Goal: Task Accomplishment & Management: Manage account settings

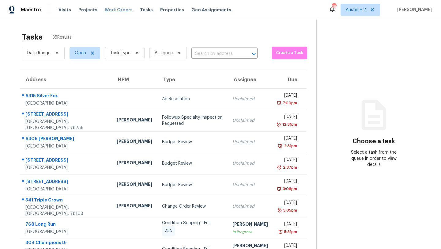
click at [107, 7] on span "Work Orders" at bounding box center [119, 10] width 28 height 6
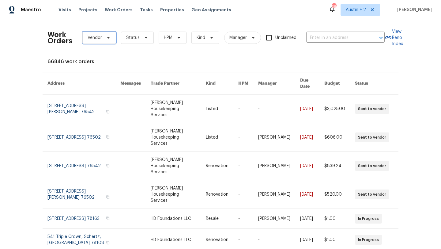
click at [109, 38] on icon at bounding box center [108, 37] width 5 height 5
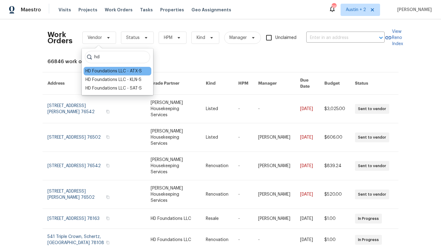
type input "hd"
click at [109, 71] on div "HD Foundations LLC - ATX-S" at bounding box center [113, 71] width 56 height 6
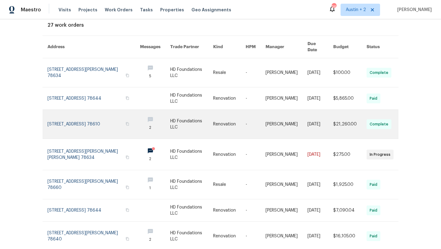
scroll to position [38, 0]
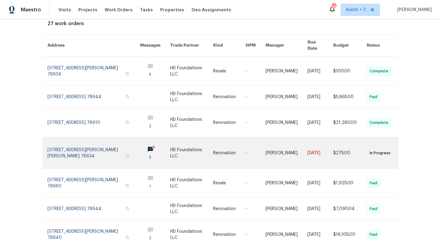
click at [85, 146] on link at bounding box center [93, 152] width 92 height 31
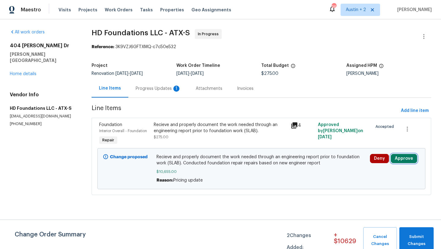
click at [398, 157] on button "Approve" at bounding box center [404, 158] width 26 height 9
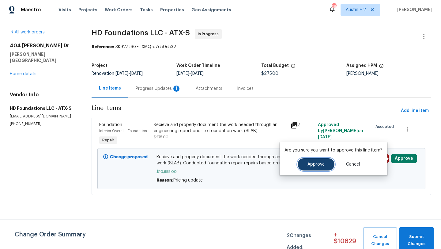
click at [319, 162] on span "Approve" at bounding box center [315, 164] width 17 height 5
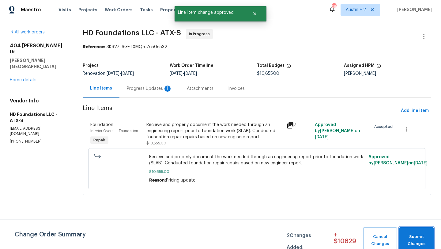
click at [413, 236] on span "Submit Changes" at bounding box center [416, 240] width 28 height 14
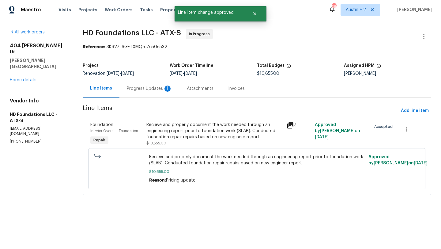
click at [143, 88] on div "Progress Updates 1" at bounding box center [149, 88] width 45 height 6
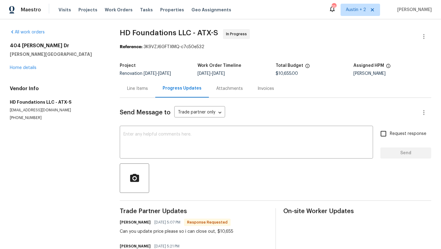
click at [132, 88] on div "Line Items" at bounding box center [137, 88] width 21 height 6
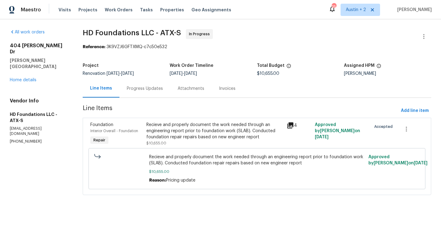
click at [149, 87] on div "Progress Updates" at bounding box center [145, 88] width 36 height 6
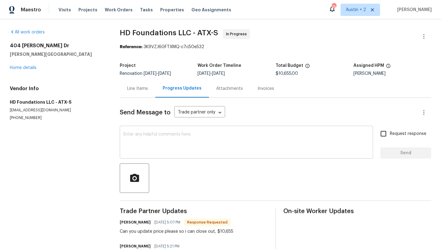
click at [164, 136] on textarea at bounding box center [246, 142] width 246 height 21
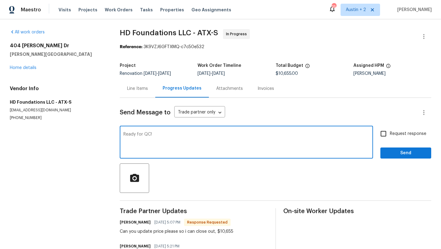
type textarea "Ready for QC!"
click at [398, 153] on span "Send" at bounding box center [405, 153] width 41 height 8
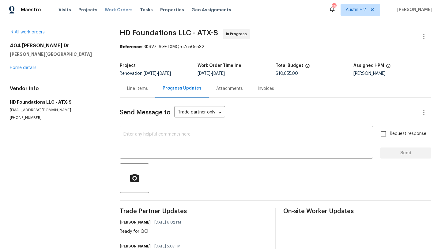
click at [112, 10] on span "Work Orders" at bounding box center [119, 10] width 28 height 6
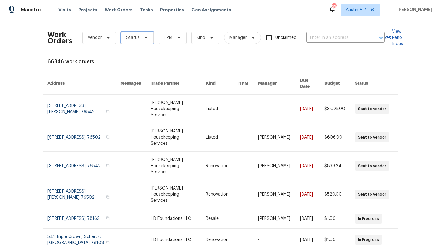
click at [144, 38] on icon at bounding box center [146, 37] width 5 height 5
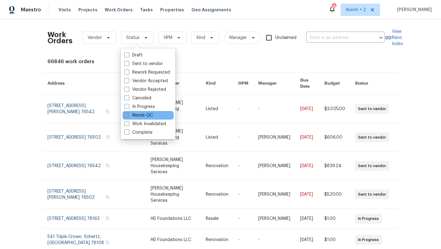
click at [147, 116] on label "Needs QC" at bounding box center [138, 115] width 28 height 6
click at [128, 116] on input "Needs QC" at bounding box center [126, 114] width 4 height 4
checkbox input "true"
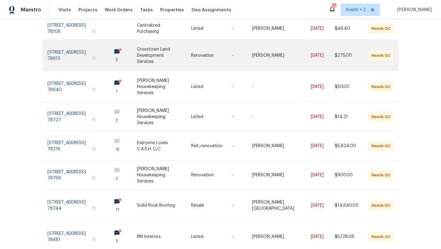
scroll to position [148, 0]
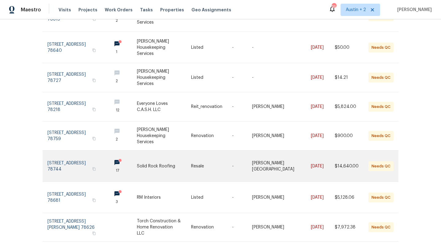
click at [154, 160] on link at bounding box center [164, 165] width 54 height 31
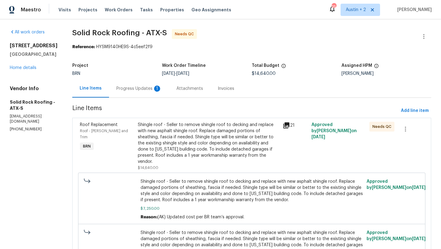
click at [136, 88] on div "Progress Updates 1" at bounding box center [138, 88] width 45 height 6
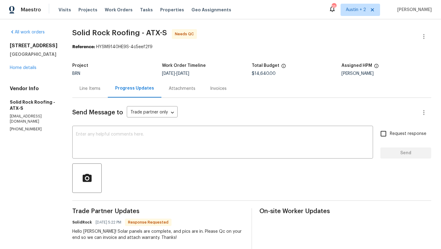
click at [91, 89] on div "Line Items" at bounding box center [90, 88] width 21 height 6
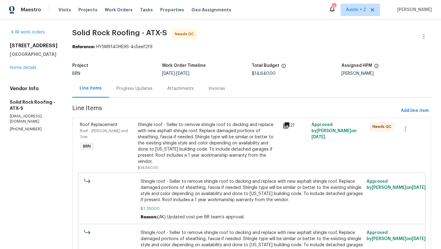
click at [286, 126] on icon at bounding box center [286, 125] width 6 height 6
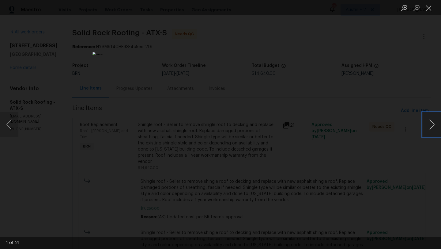
click at [432, 124] on button "Next image" at bounding box center [432, 124] width 18 height 24
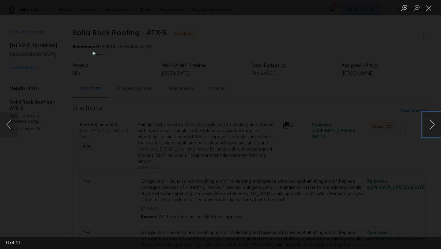
click at [432, 124] on button "Next image" at bounding box center [432, 124] width 18 height 24
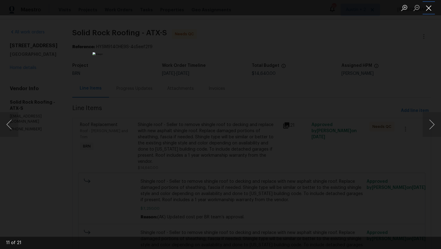
click at [427, 11] on button "Close lightbox" at bounding box center [429, 7] width 12 height 11
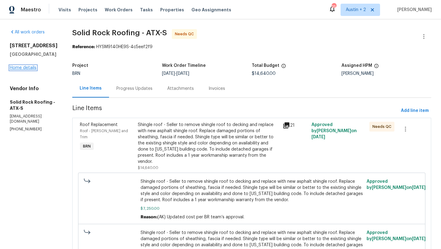
click at [27, 67] on link "Home details" at bounding box center [23, 68] width 27 height 4
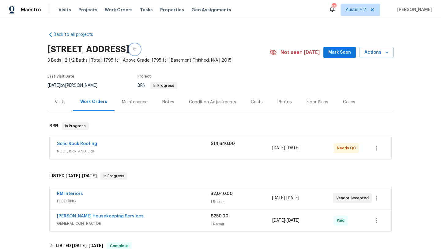
click at [136, 49] on icon "button" at bounding box center [134, 49] width 3 height 3
click at [337, 54] on span "Mark Seen" at bounding box center [339, 53] width 23 height 8
click at [137, 49] on icon "button" at bounding box center [135, 49] width 4 height 4
click at [109, 150] on span "ROOF, BRN_AND_LRR" at bounding box center [134, 151] width 154 height 6
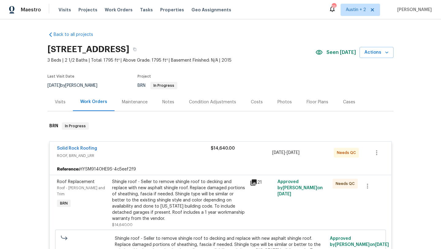
click at [87, 145] on span "Solid Rock Roofing" at bounding box center [77, 148] width 40 height 6
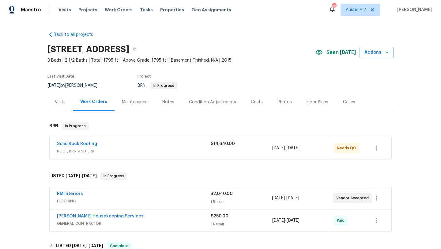
click at [126, 145] on div "Solid Rock Roofing" at bounding box center [134, 144] width 154 height 7
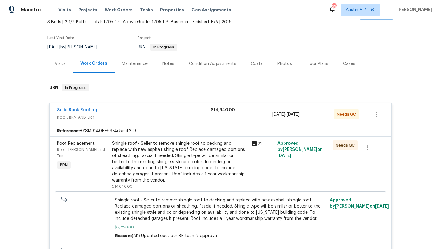
scroll to position [38, 0]
click at [89, 110] on link "Solid Rock Roofing" at bounding box center [77, 110] width 40 height 4
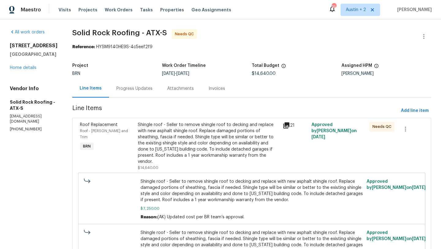
click at [145, 89] on div "Progress Updates" at bounding box center [134, 88] width 36 height 6
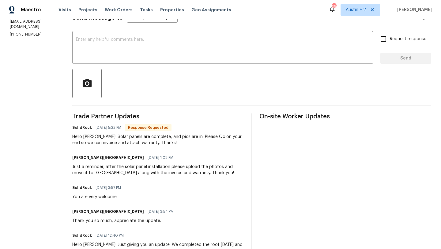
scroll to position [61, 0]
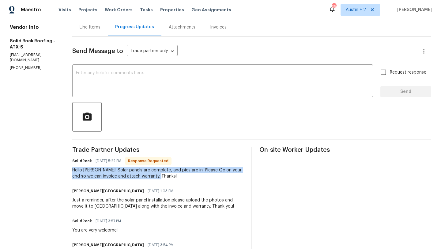
drag, startPoint x: 159, startPoint y: 175, endPoint x: 71, endPoint y: 168, distance: 88.2
click at [142, 172] on div "Hello [PERSON_NAME]! Solar panels are complete, and pics are in. Please Qc on y…" at bounding box center [158, 173] width 172 height 12
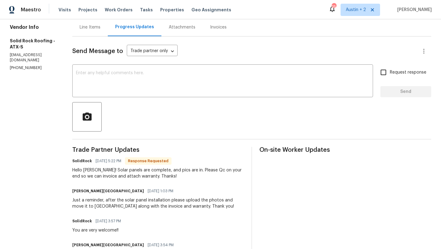
scroll to position [0, 0]
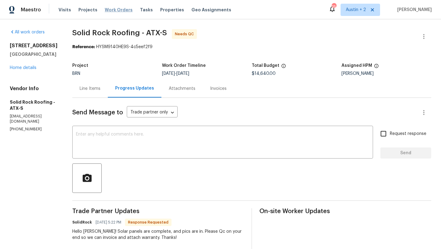
click at [109, 9] on span "Work Orders" at bounding box center [119, 10] width 28 height 6
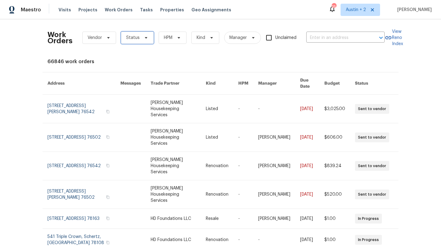
click at [139, 36] on span "Status" at bounding box center [137, 38] width 33 height 12
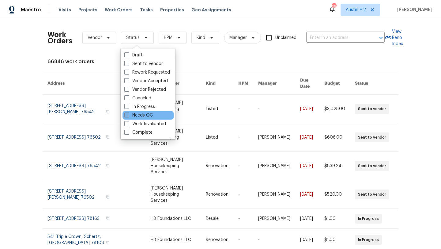
click at [134, 115] on label "Needs QC" at bounding box center [138, 115] width 28 height 6
click at [128, 115] on input "Needs QC" at bounding box center [126, 114] width 4 height 4
checkbox input "true"
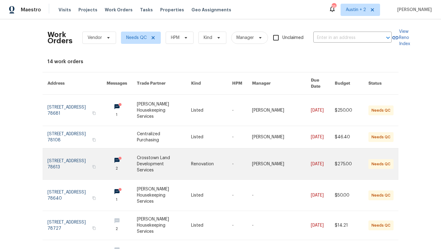
scroll to position [145, 0]
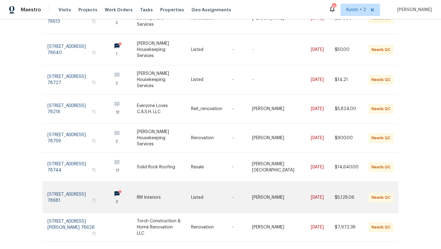
click at [176, 194] on link at bounding box center [164, 197] width 54 height 31
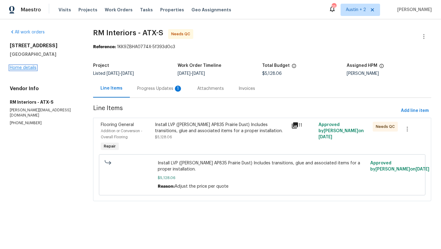
click at [27, 67] on link "Home details" at bounding box center [23, 68] width 27 height 4
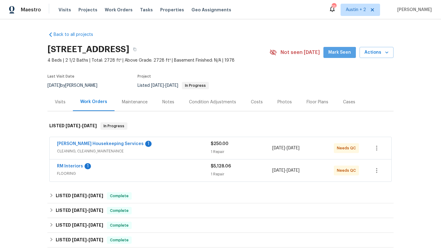
click at [337, 58] on button "Mark Seen" at bounding box center [339, 52] width 32 height 11
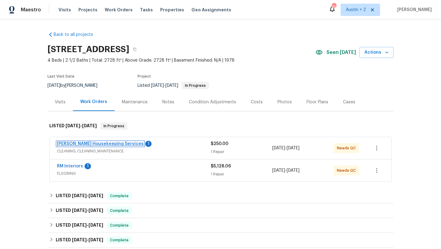
click at [100, 144] on link "[PERSON_NAME] Housekeeping Services" at bounding box center [100, 143] width 87 height 4
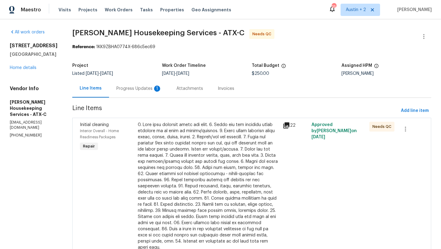
scroll to position [30, 0]
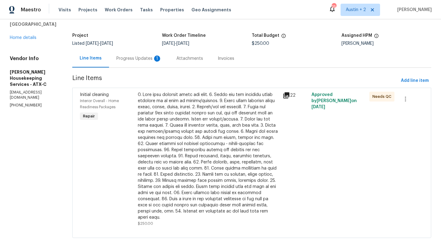
click at [289, 94] on icon at bounding box center [286, 95] width 6 height 6
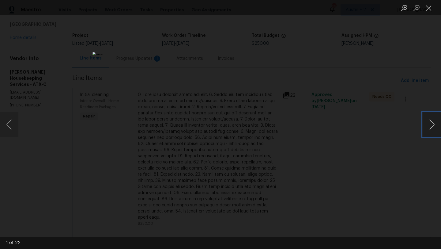
click at [429, 123] on button "Next image" at bounding box center [432, 124] width 18 height 24
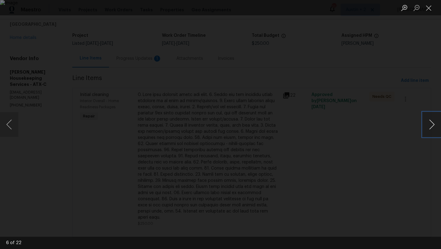
click at [429, 123] on button "Next image" at bounding box center [432, 124] width 18 height 24
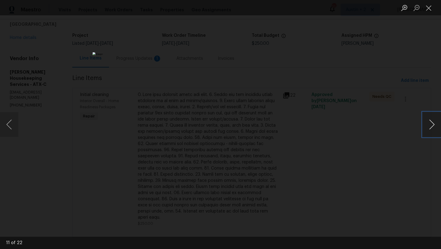
click at [429, 123] on button "Next image" at bounding box center [432, 124] width 18 height 24
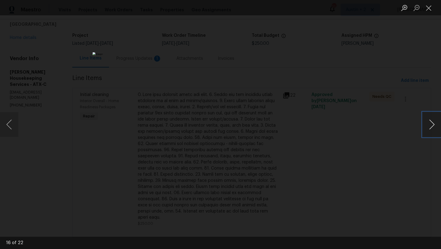
click at [429, 123] on button "Next image" at bounding box center [432, 124] width 18 height 24
click at [13, 125] on button "Previous image" at bounding box center [9, 124] width 18 height 24
click at [429, 125] on button "Next image" at bounding box center [432, 124] width 18 height 24
click at [428, 125] on button "Next image" at bounding box center [432, 124] width 18 height 24
click at [428, 124] on button "Next image" at bounding box center [432, 124] width 18 height 24
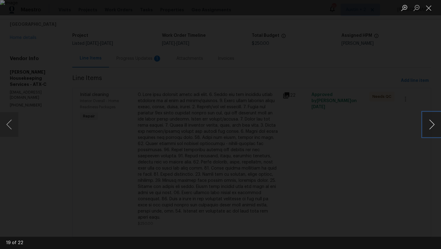
click at [428, 124] on button "Next image" at bounding box center [432, 124] width 18 height 24
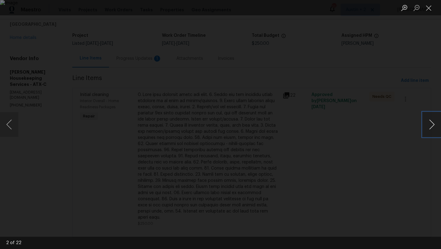
click at [428, 124] on button "Next image" at bounding box center [432, 124] width 18 height 24
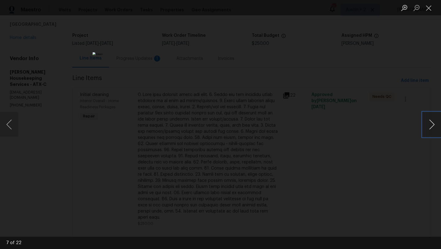
click at [428, 124] on button "Next image" at bounding box center [432, 124] width 18 height 24
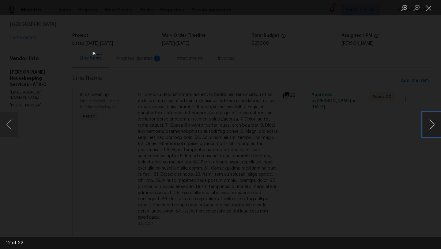
click at [428, 124] on button "Next image" at bounding box center [432, 124] width 18 height 24
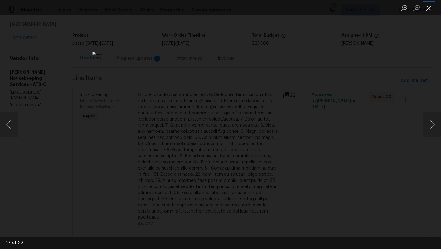
click at [428, 9] on button "Close lightbox" at bounding box center [429, 7] width 12 height 11
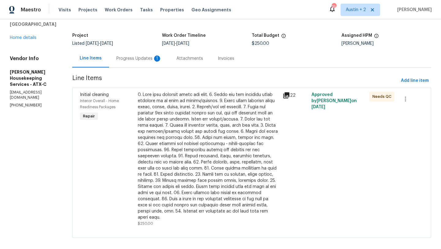
click at [257, 118] on div at bounding box center [208, 156] width 141 height 129
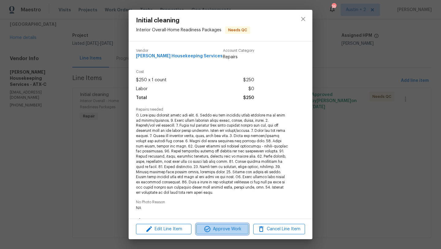
click at [234, 228] on span "Approve Work" at bounding box center [222, 229] width 48 height 8
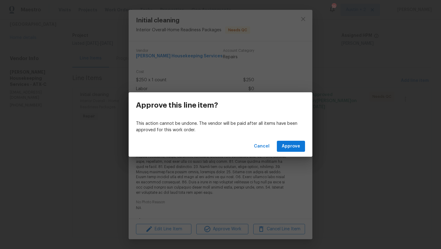
click at [285, 152] on div "Cancel Approve" at bounding box center [221, 146] width 184 height 21
click at [287, 147] on span "Approve" at bounding box center [291, 146] width 18 height 8
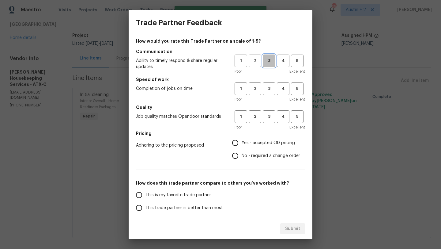
click at [273, 60] on span "3" at bounding box center [268, 60] width 11 height 7
click at [273, 81] on h5 "Speed of work" at bounding box center [220, 79] width 169 height 6
click at [273, 91] on span "3" at bounding box center [268, 88] width 11 height 7
click at [266, 118] on span "3" at bounding box center [268, 116] width 11 height 7
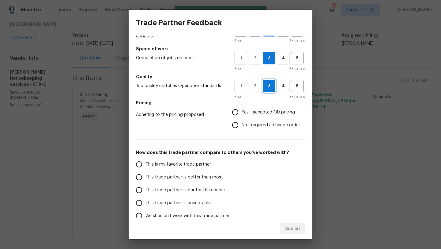
scroll to position [31, 0]
click at [265, 112] on span "Yes - accepted OD pricing" at bounding box center [268, 112] width 53 height 6
click at [242, 112] on input "Yes - accepted OD pricing" at bounding box center [235, 111] width 13 height 13
radio input "true"
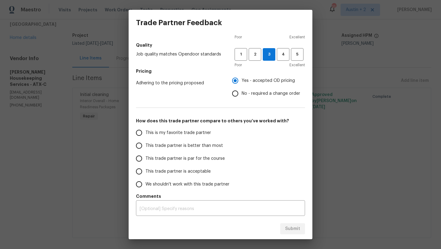
scroll to position [62, 0]
click at [196, 160] on span "This trade partner is par for the course" at bounding box center [184, 159] width 79 height 6
click at [145, 160] on input "This trade partner is par for the course" at bounding box center [139, 158] width 13 height 13
click at [293, 230] on span "Submit" at bounding box center [292, 229] width 15 height 8
radio input "true"
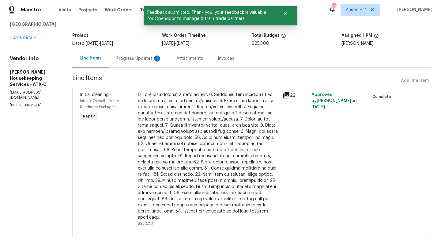
scroll to position [0, 0]
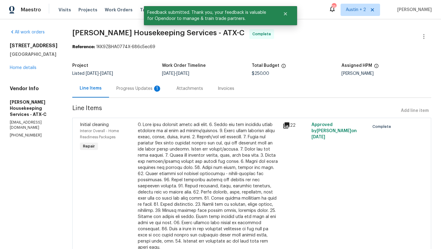
click at [143, 89] on div "Progress Updates 1" at bounding box center [138, 88] width 45 height 6
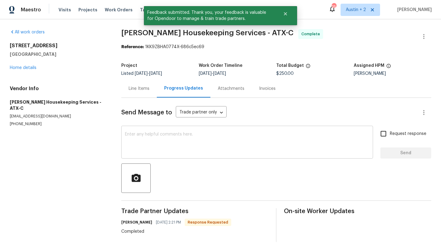
click at [166, 144] on textarea at bounding box center [247, 142] width 244 height 21
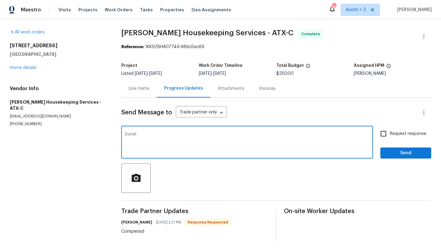
type textarea "Done!"
click at [401, 152] on span "Send" at bounding box center [405, 153] width 41 height 8
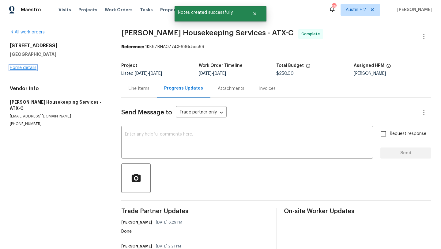
click at [24, 66] on link "Home details" at bounding box center [23, 68] width 27 height 4
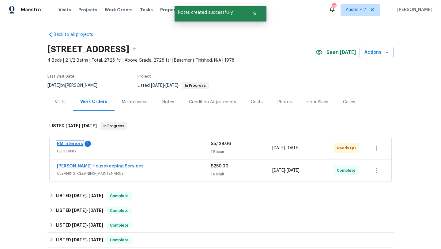
click at [76, 143] on link "RM Interiors" at bounding box center [70, 143] width 26 height 4
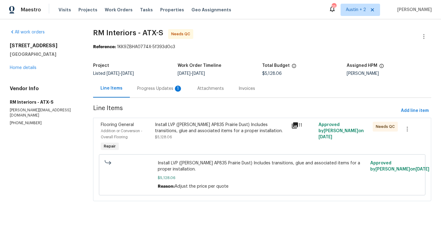
click at [152, 89] on div "Progress Updates 1" at bounding box center [159, 88] width 45 height 6
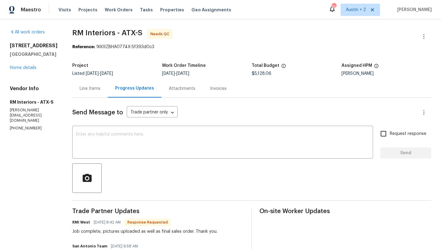
click at [95, 87] on div "Line Items" at bounding box center [90, 88] width 21 height 6
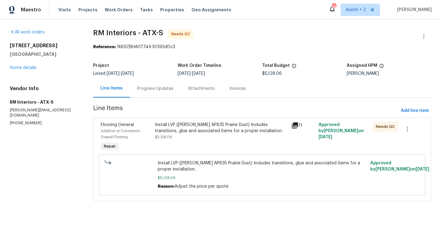
click at [170, 123] on div "Install LVP ([PERSON_NAME] AP835 Prairie Dust) Includes transitions, glue and a…" at bounding box center [221, 128] width 132 height 12
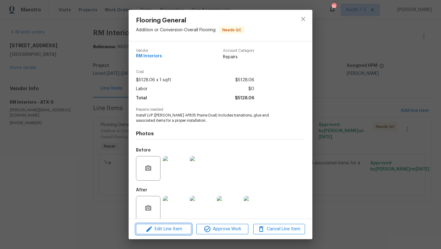
click at [174, 229] on span "Edit Line Item" at bounding box center [164, 229] width 52 height 8
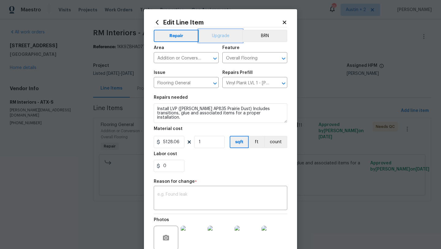
click at [225, 35] on button "Upgrade" at bounding box center [221, 36] width 44 height 12
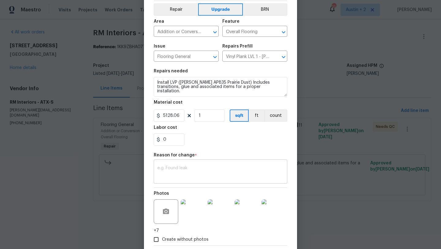
click at [201, 167] on textarea at bounding box center [220, 172] width 126 height 13
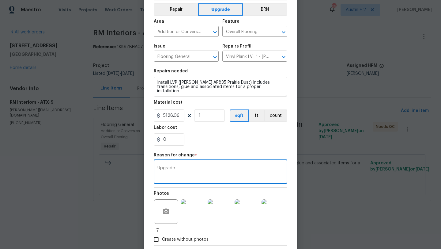
scroll to position [59, 0]
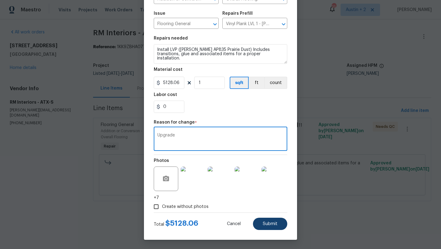
type textarea "Upgrade"
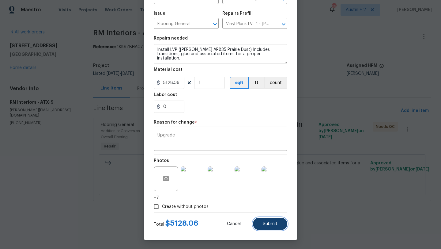
click at [264, 223] on span "Submit" at bounding box center [270, 223] width 15 height 5
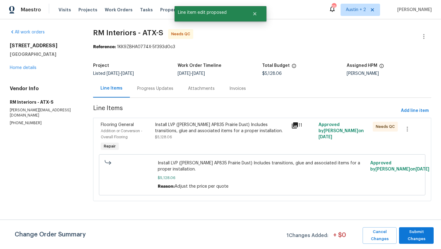
scroll to position [0, 0]
click at [415, 233] on span "Submit Changes" at bounding box center [416, 235] width 28 height 14
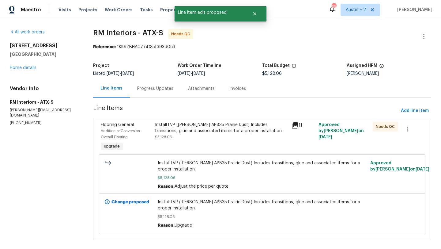
click at [157, 88] on div "Progress Updates" at bounding box center [155, 88] width 36 height 6
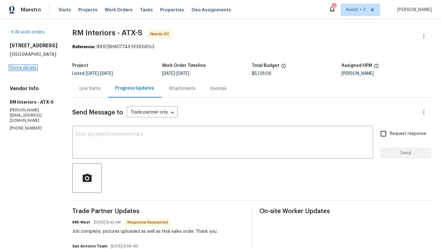
click at [31, 66] on link "Home details" at bounding box center [23, 68] width 27 height 4
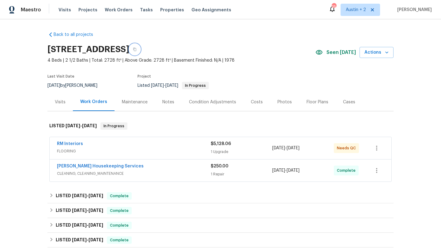
click at [137, 51] on icon "button" at bounding box center [135, 49] width 4 height 4
click at [175, 143] on div "RM Interiors" at bounding box center [134, 144] width 154 height 7
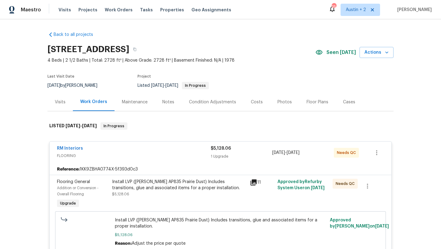
scroll to position [16, 0]
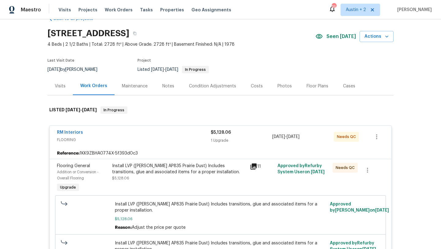
click at [171, 167] on div "Install LVP ([PERSON_NAME] AP835 Prairie Dust) Includes transitions, glue and a…" at bounding box center [179, 169] width 134 height 12
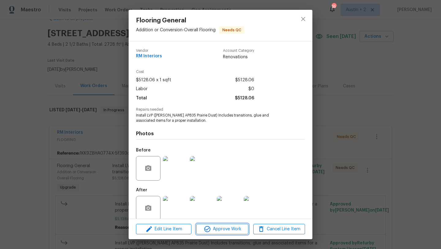
click at [222, 225] on span "Approve Work" at bounding box center [222, 229] width 48 height 8
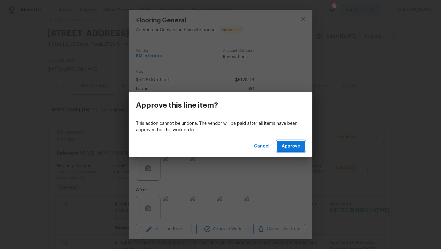
click at [302, 145] on button "Approve" at bounding box center [291, 146] width 28 height 11
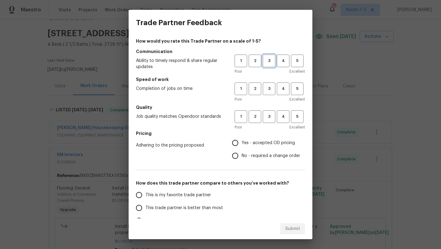
click at [266, 59] on span "3" at bounding box center [268, 60] width 11 height 7
click at [271, 81] on h5 "Speed of work" at bounding box center [220, 79] width 169 height 6
click at [271, 89] on span "3" at bounding box center [268, 88] width 11 height 7
click at [271, 115] on span "3" at bounding box center [268, 116] width 11 height 7
click at [265, 143] on span "Yes - accepted OD pricing" at bounding box center [268, 143] width 53 height 6
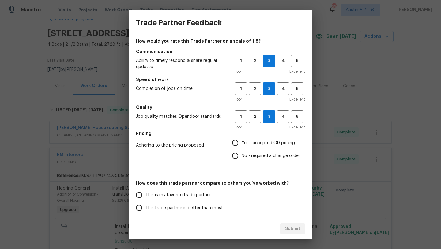
click at [242, 143] on input "Yes - accepted OD pricing" at bounding box center [235, 142] width 13 height 13
radio input "true"
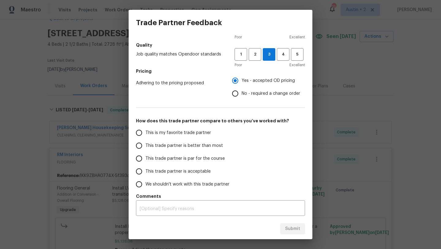
click at [161, 160] on span "This trade partner is par for the course" at bounding box center [184, 158] width 79 height 6
click at [145, 160] on input "This trade partner is par for the course" at bounding box center [139, 158] width 13 height 13
click at [292, 231] on span "Submit" at bounding box center [292, 229] width 15 height 8
radio input "true"
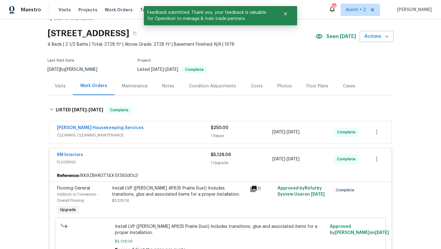
click at [156, 132] on span "CLEANING, CLEANING_MAINTENANCE" at bounding box center [134, 135] width 154 height 6
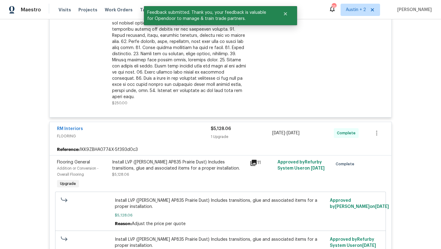
scroll to position [0, 0]
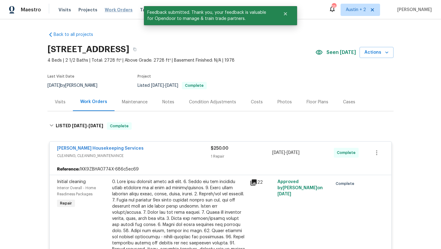
click at [106, 10] on span "Work Orders" at bounding box center [119, 10] width 28 height 6
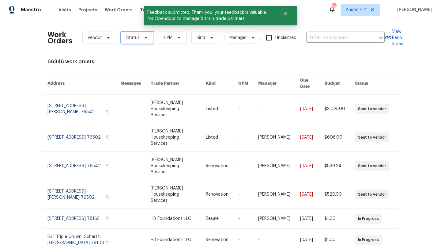
click at [150, 39] on span "Status" at bounding box center [137, 38] width 33 height 12
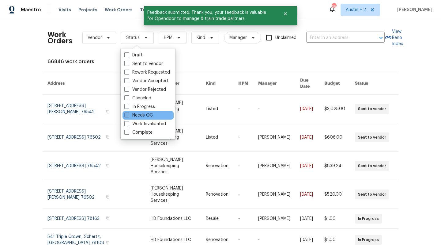
click at [147, 114] on label "Needs QC" at bounding box center [138, 115] width 28 height 6
click at [128, 114] on input "Needs QC" at bounding box center [126, 114] width 4 height 4
checkbox input "true"
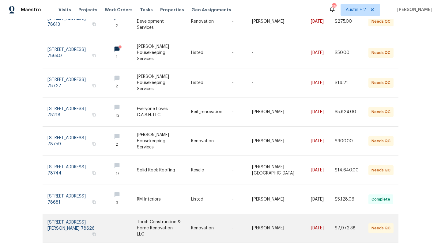
scroll to position [141, 0]
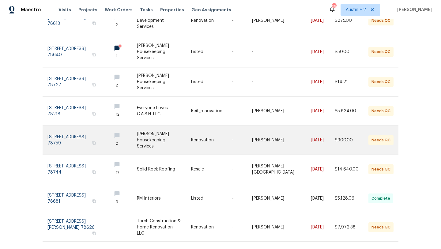
click at [162, 132] on link at bounding box center [164, 140] width 54 height 29
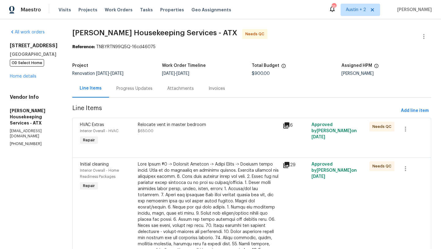
click at [289, 124] on icon at bounding box center [286, 125] width 6 height 6
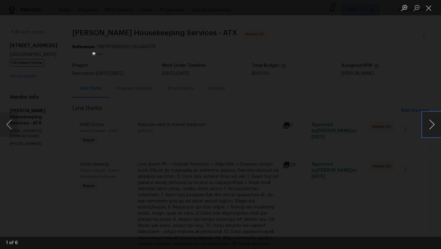
click at [432, 125] on button "Next image" at bounding box center [432, 124] width 18 height 24
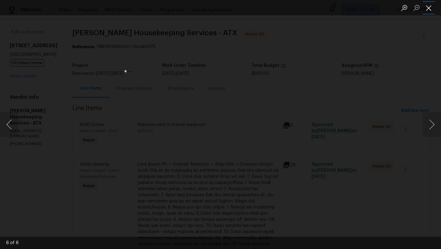
click at [429, 9] on button "Close lightbox" at bounding box center [429, 7] width 12 height 11
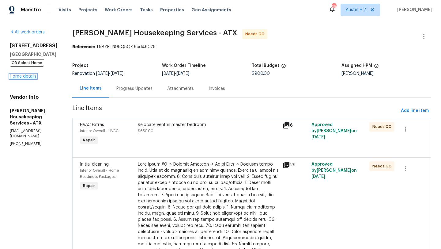
click at [27, 77] on link "Home details" at bounding box center [23, 76] width 27 height 4
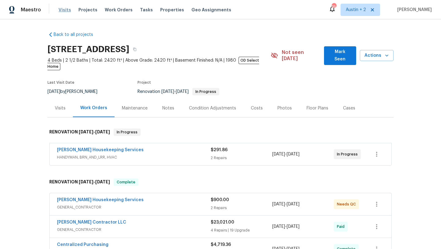
click at [62, 8] on span "Visits" at bounding box center [64, 10] width 13 height 6
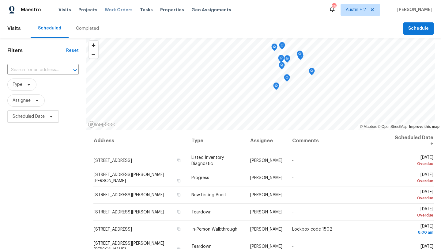
click at [107, 9] on span "Work Orders" at bounding box center [119, 10] width 28 height 6
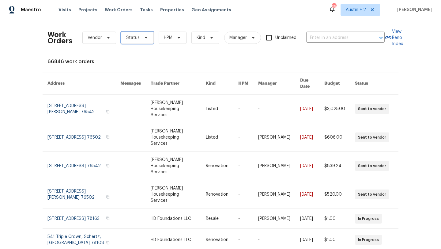
click at [130, 38] on span "Status" at bounding box center [132, 38] width 13 height 6
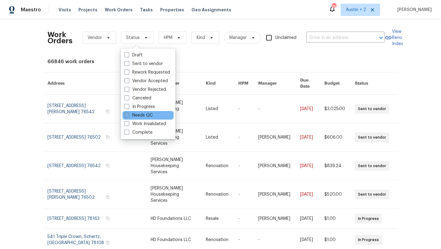
click at [136, 113] on label "Needs QC" at bounding box center [138, 115] width 28 height 6
click at [128, 113] on input "Needs QC" at bounding box center [126, 114] width 4 height 4
checkbox input "true"
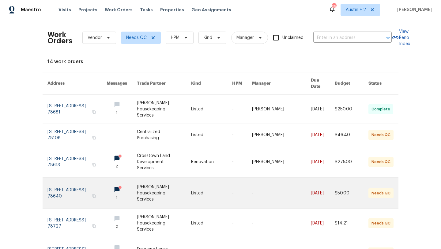
click at [160, 183] on link at bounding box center [164, 192] width 54 height 31
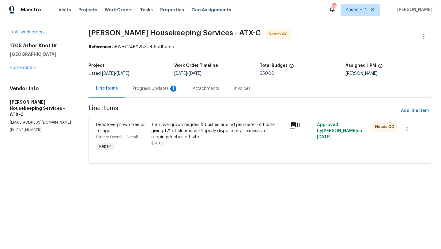
click at [147, 89] on div "Progress Updates 1" at bounding box center [155, 88] width 45 height 6
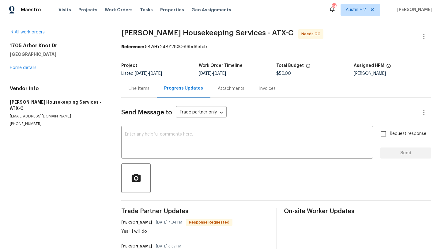
click at [140, 88] on div "Line Items" at bounding box center [139, 88] width 21 height 6
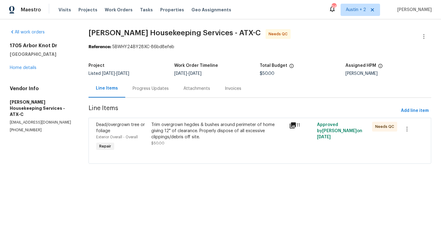
click at [198, 132] on div "Trim overgrown hegdes & bushes around perimeter of home giving 12" of clearance…" at bounding box center [218, 131] width 134 height 18
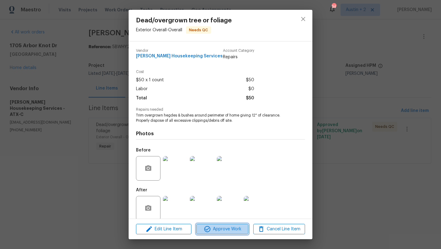
click at [220, 230] on span "Approve Work" at bounding box center [222, 229] width 48 height 8
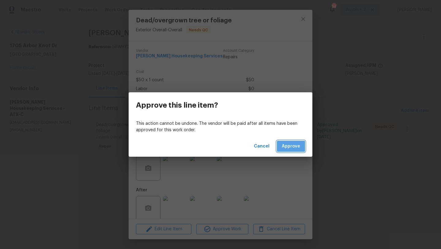
click at [284, 149] on span "Approve" at bounding box center [291, 146] width 18 height 8
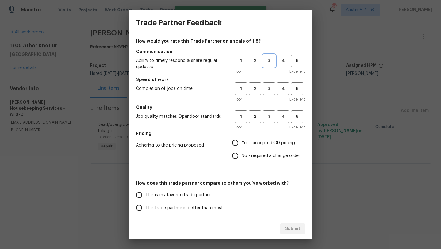
click at [272, 64] on span "3" at bounding box center [268, 60] width 11 height 7
click at [271, 93] on button "3" at bounding box center [269, 88] width 13 height 13
click at [270, 116] on span "3" at bounding box center [268, 116] width 11 height 7
click at [267, 145] on span "Yes - accepted OD pricing" at bounding box center [268, 143] width 53 height 6
click at [242, 145] on input "Yes - accepted OD pricing" at bounding box center [235, 142] width 13 height 13
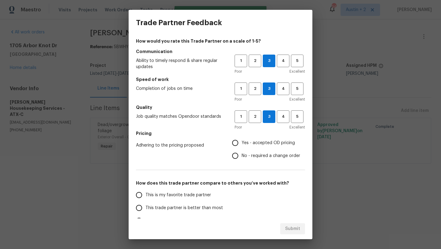
radio input "true"
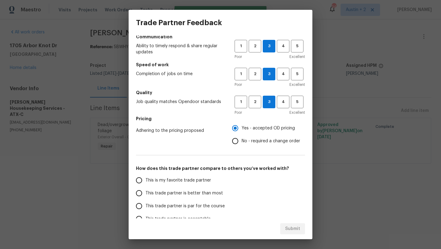
scroll to position [15, 0]
click at [212, 192] on span "This trade partner is better than most" at bounding box center [183, 193] width 77 height 6
click at [145, 192] on input "This trade partner is better than most" at bounding box center [139, 192] width 13 height 13
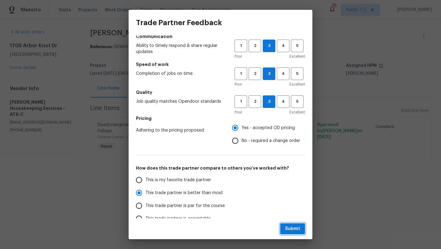
click at [288, 227] on span "Submit" at bounding box center [292, 229] width 15 height 8
radio input "true"
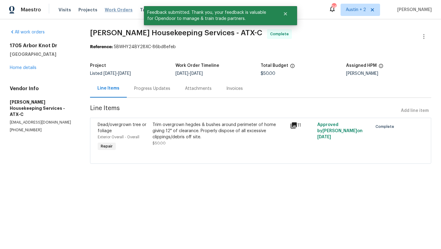
click at [105, 8] on span "Work Orders" at bounding box center [119, 10] width 28 height 6
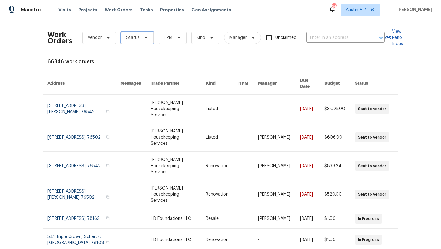
click at [139, 40] on span "Status" at bounding box center [137, 38] width 33 height 12
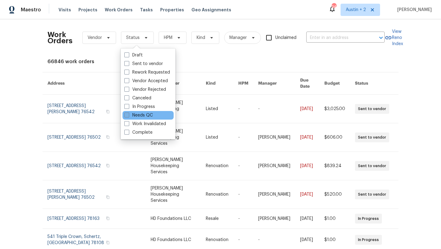
click at [146, 113] on label "Needs QC" at bounding box center [138, 115] width 28 height 6
click at [128, 113] on input "Needs QC" at bounding box center [126, 114] width 4 height 4
checkbox input "true"
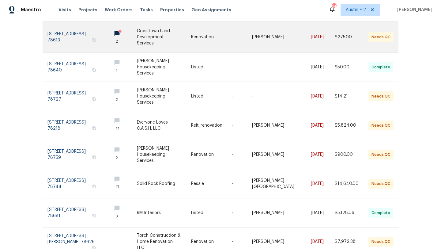
scroll to position [139, 0]
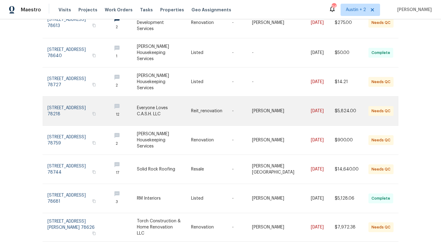
click at [164, 100] on link at bounding box center [164, 110] width 54 height 29
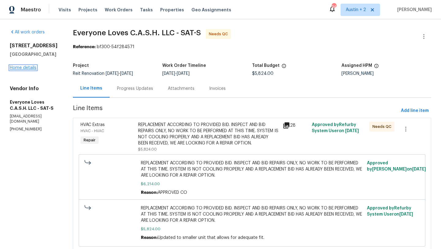
click at [26, 67] on link "Home details" at bounding box center [23, 68] width 27 height 4
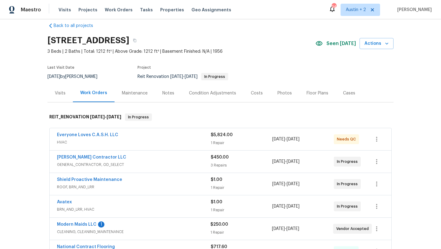
scroll to position [0, 0]
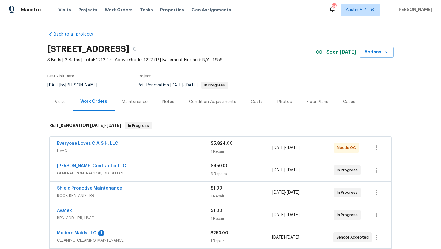
click at [155, 145] on div "Everyone Loves C.A.S.H. LLC" at bounding box center [134, 143] width 154 height 7
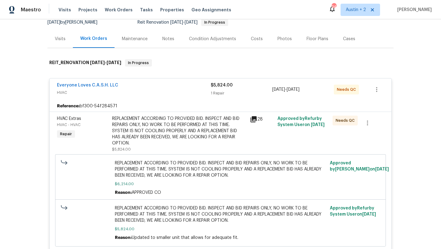
scroll to position [48, 0]
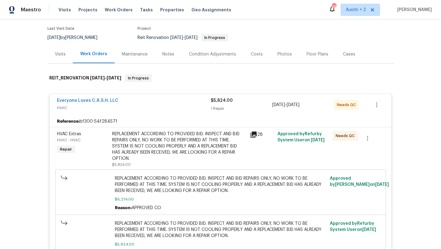
click at [152, 148] on div "REPLACEMENT ACCORDING TO PROVIDED BID. INSPECT AND BID REPAIRS ONLY, NO WORK TO…" at bounding box center [179, 146] width 134 height 31
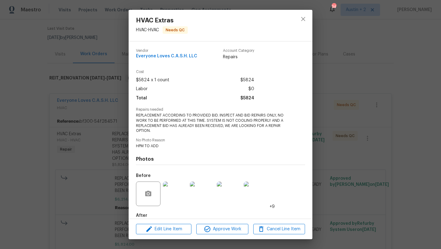
scroll to position [33, 0]
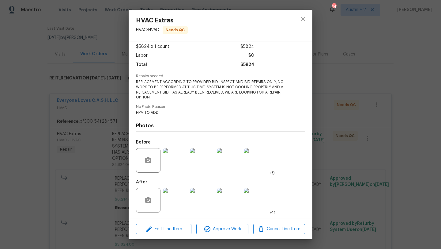
click at [172, 166] on img at bounding box center [175, 160] width 24 height 24
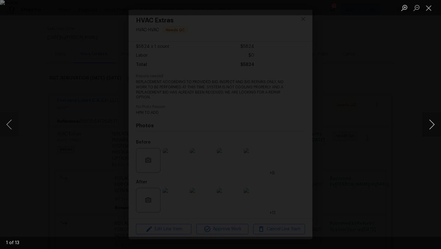
click at [434, 126] on button "Next image" at bounding box center [432, 124] width 18 height 24
click at [432, 124] on button "Next image" at bounding box center [432, 124] width 18 height 24
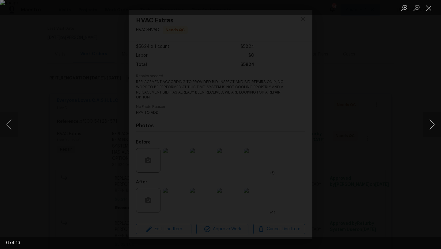
click at [432, 124] on button "Next image" at bounding box center [432, 124] width 18 height 24
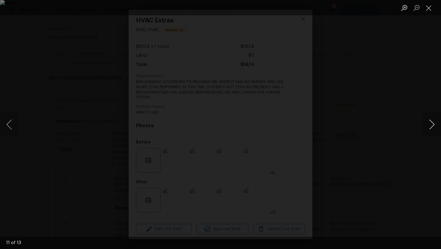
click at [432, 124] on button "Next image" at bounding box center [432, 124] width 18 height 24
click at [430, 9] on button "Close lightbox" at bounding box center [429, 7] width 12 height 11
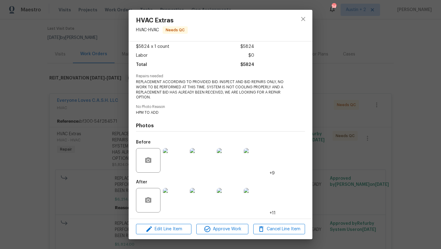
click at [179, 203] on img at bounding box center [175, 200] width 24 height 24
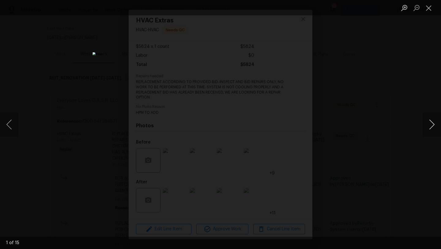
click at [430, 124] on button "Next image" at bounding box center [432, 124] width 18 height 24
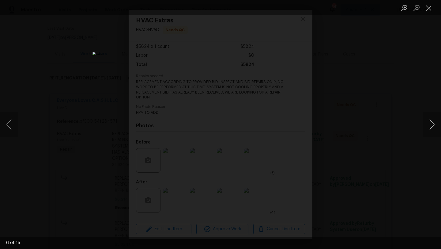
click at [430, 124] on button "Next image" at bounding box center [432, 124] width 18 height 24
click at [431, 7] on button "Close lightbox" at bounding box center [429, 7] width 12 height 11
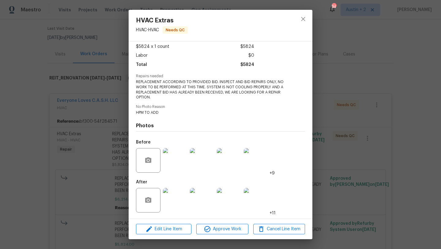
click at [178, 162] on img at bounding box center [175, 160] width 24 height 24
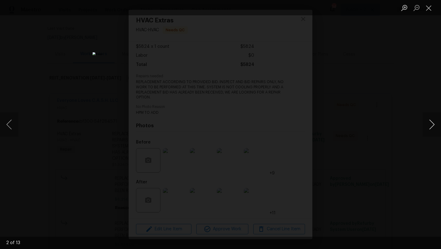
click at [430, 126] on button "Next image" at bounding box center [432, 124] width 18 height 24
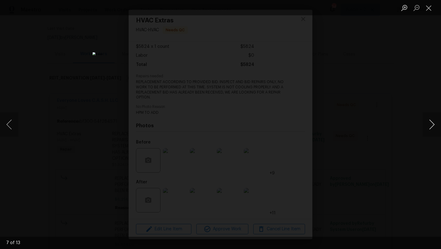
click at [430, 126] on button "Next image" at bounding box center [432, 124] width 18 height 24
click at [428, 9] on button "Close lightbox" at bounding box center [429, 7] width 12 height 11
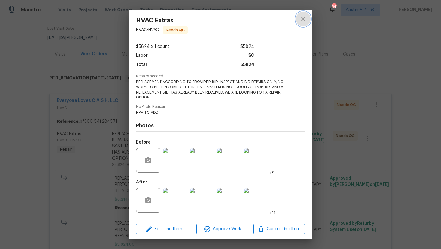
click at [301, 20] on icon "close" at bounding box center [302, 18] width 7 height 7
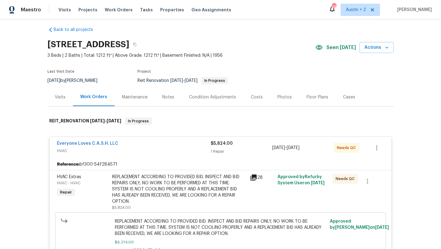
scroll to position [0, 0]
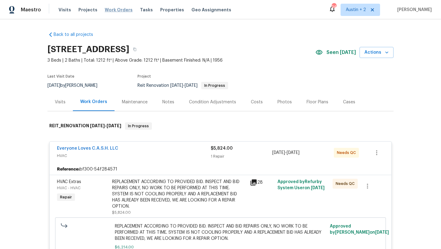
click at [114, 12] on span "Work Orders" at bounding box center [119, 10] width 28 height 6
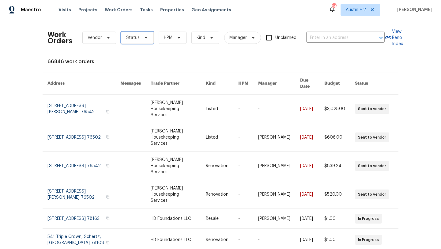
click at [147, 38] on icon at bounding box center [146, 37] width 5 height 5
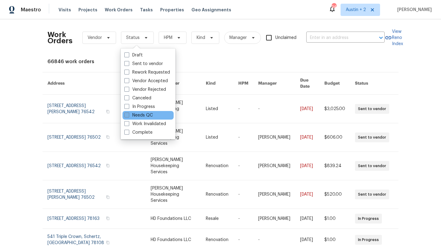
click at [149, 116] on label "Needs QC" at bounding box center [138, 115] width 28 height 6
click at [128, 116] on input "Needs QC" at bounding box center [126, 114] width 4 height 4
checkbox input "true"
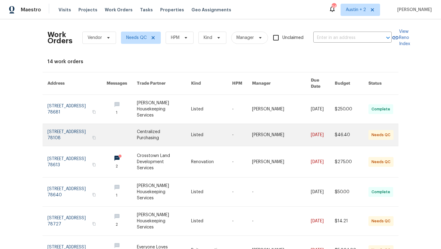
click at [161, 129] on link at bounding box center [164, 135] width 54 height 22
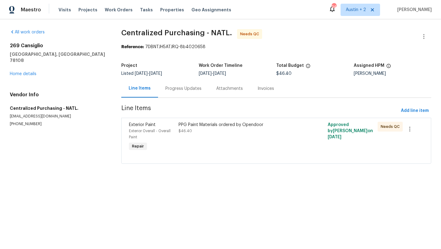
click at [202, 126] on div "PPG Paint Materials ordered by Opendoor" at bounding box center [239, 125] width 121 height 6
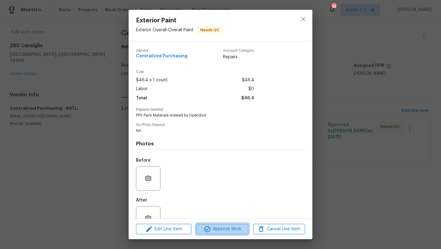
click at [227, 226] on span "Approve Work" at bounding box center [222, 229] width 48 height 8
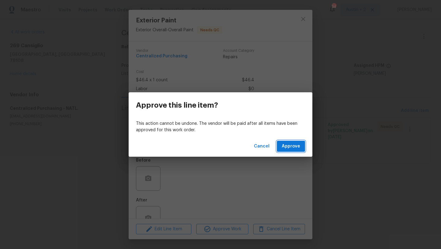
click at [288, 149] on span "Approve" at bounding box center [291, 146] width 18 height 8
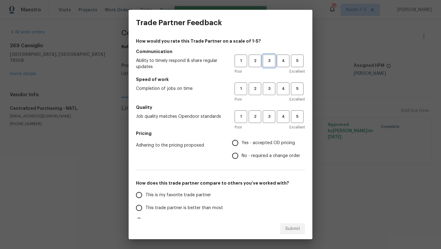
click at [265, 59] on span "3" at bounding box center [268, 60] width 11 height 7
click at [265, 91] on span "3" at bounding box center [268, 88] width 11 height 7
click at [271, 121] on button "3" at bounding box center [269, 116] width 13 height 13
click at [262, 143] on span "Yes - accepted OD pricing" at bounding box center [268, 143] width 53 height 6
click at [242, 143] on input "Yes - accepted OD pricing" at bounding box center [235, 142] width 13 height 13
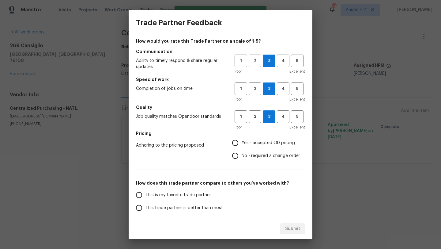
radio input "true"
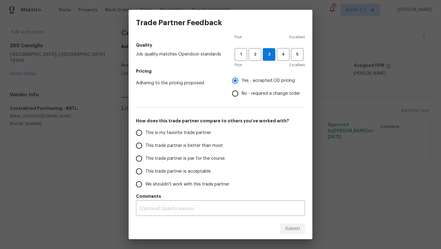
click at [171, 159] on span "This trade partner is par for the course" at bounding box center [184, 158] width 79 height 6
click at [145, 159] on input "This trade partner is par for the course" at bounding box center [139, 158] width 13 height 13
click at [290, 230] on span "Submit" at bounding box center [292, 229] width 15 height 8
radio input "true"
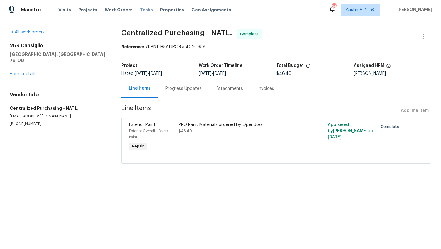
click at [140, 9] on span "Tasks" at bounding box center [146, 10] width 13 height 4
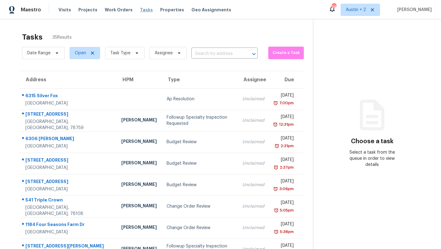
click at [141, 9] on span "Tasks" at bounding box center [146, 10] width 13 height 4
click at [105, 7] on span "Work Orders" at bounding box center [119, 10] width 28 height 6
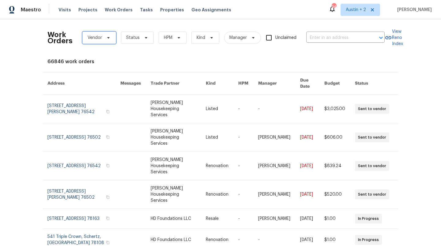
click at [108, 38] on icon at bounding box center [108, 38] width 2 height 2
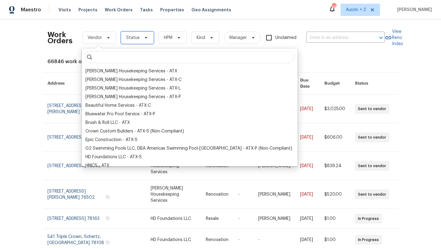
click at [137, 36] on span "Status" at bounding box center [132, 38] width 13 height 6
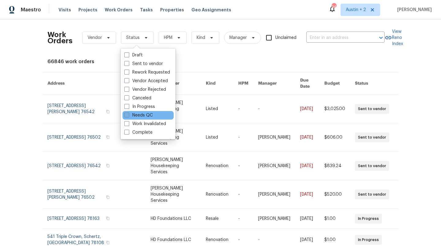
click at [140, 115] on label "Needs QC" at bounding box center [138, 115] width 28 height 6
click at [128, 115] on input "Needs QC" at bounding box center [126, 114] width 4 height 4
checkbox input "true"
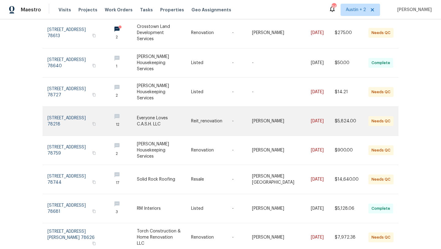
scroll to position [139, 0]
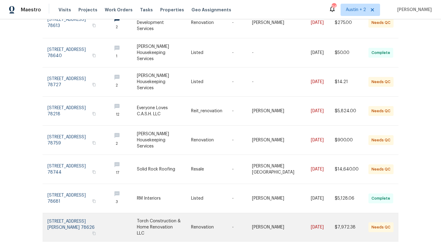
click at [175, 219] on link at bounding box center [164, 227] width 54 height 28
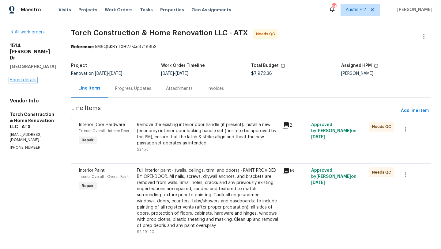
click at [33, 78] on link "Home details" at bounding box center [23, 80] width 27 height 4
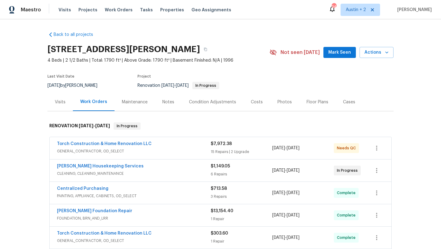
click at [166, 102] on div "Notes" at bounding box center [168, 102] width 12 height 6
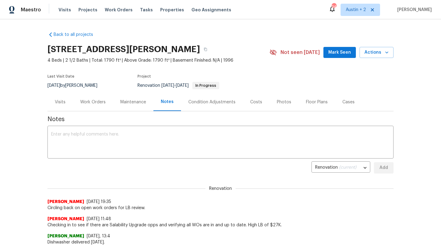
click at [97, 104] on div "Work Orders" at bounding box center [92, 102] width 25 height 6
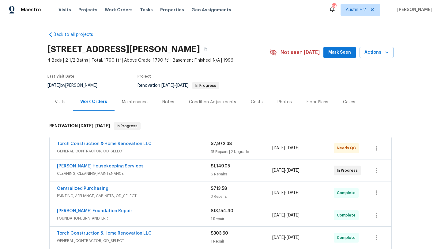
click at [186, 149] on span "GENERAL_CONTRACTOR, OD_SELECT" at bounding box center [134, 151] width 154 height 6
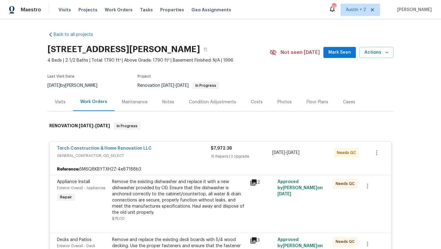
scroll to position [15, 0]
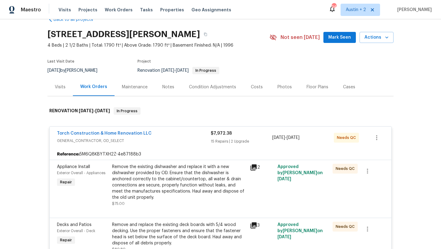
click at [186, 185] on div "Remove the existing dishwasher and replace it with a new dishwasher provided by…" at bounding box center [179, 182] width 134 height 37
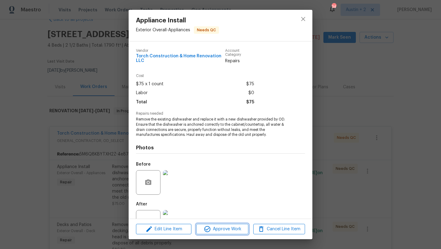
click at [224, 228] on span "Approve Work" at bounding box center [222, 229] width 48 height 8
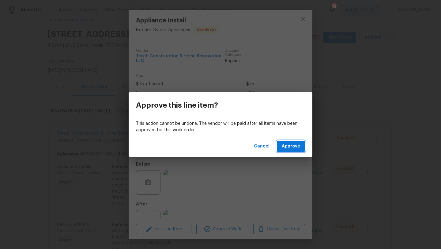
click at [296, 144] on span "Approve" at bounding box center [291, 146] width 18 height 8
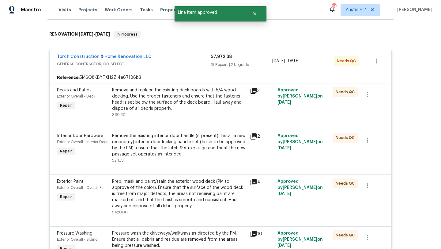
scroll to position [92, 0]
click at [165, 96] on div "Remove and replace the existing deck boards with 5/4 wood decking. Use the prop…" at bounding box center [179, 98] width 134 height 24
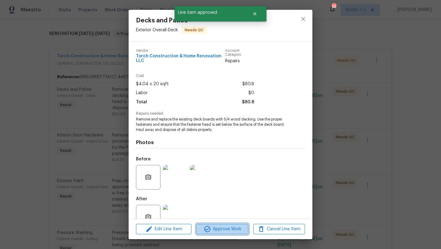
click at [220, 230] on span "Approve Work" at bounding box center [222, 229] width 48 height 8
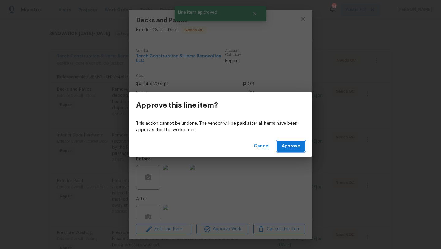
click at [300, 144] on button "Approve" at bounding box center [291, 146] width 28 height 11
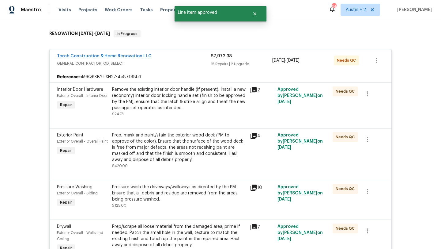
click at [189, 108] on div "Remove the existing interior door handle (if present). Install a new (economy) …" at bounding box center [179, 98] width 134 height 24
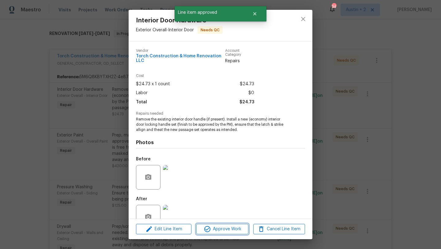
click at [219, 228] on span "Approve Work" at bounding box center [222, 229] width 48 height 8
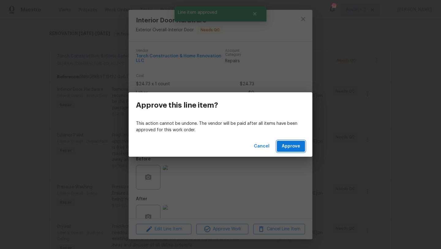
click at [292, 147] on span "Approve" at bounding box center [291, 146] width 18 height 8
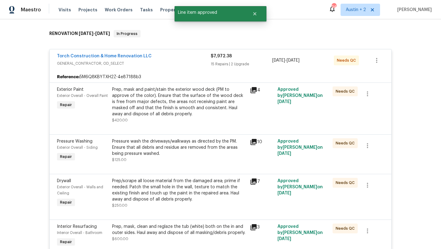
click at [201, 97] on div "Prep, mask and paint/stain the exterior wood deck (PM to approve of the color).…" at bounding box center [179, 101] width 134 height 31
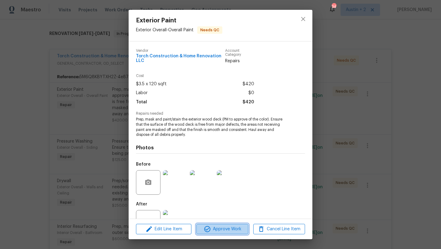
click at [226, 230] on span "Approve Work" at bounding box center [222, 229] width 48 height 8
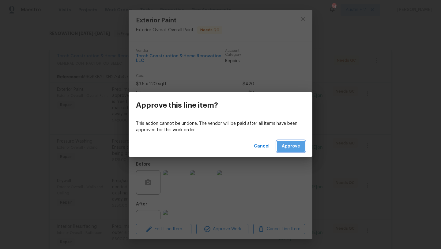
click at [288, 146] on span "Approve" at bounding box center [291, 146] width 18 height 8
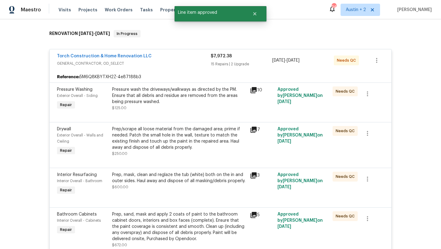
click at [177, 96] on div "Pressure wash the driveways/walkways as directed by the PM. Ensure that all deb…" at bounding box center [179, 95] width 134 height 18
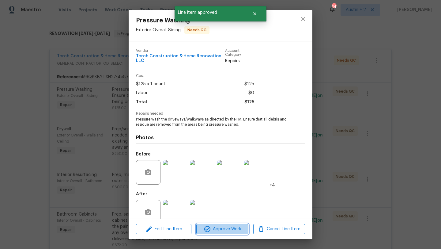
click at [221, 231] on span "Approve Work" at bounding box center [222, 229] width 48 height 8
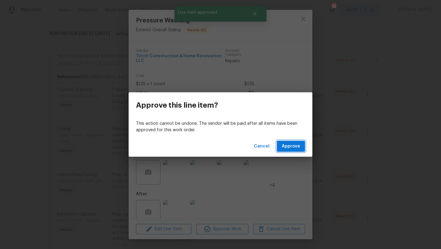
click at [286, 147] on span "Approve" at bounding box center [291, 146] width 18 height 8
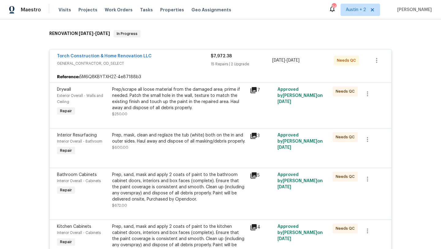
click at [204, 103] on div "Prep/scrape all loose material from the damaged area; prime if needed. Patch th…" at bounding box center [179, 98] width 134 height 24
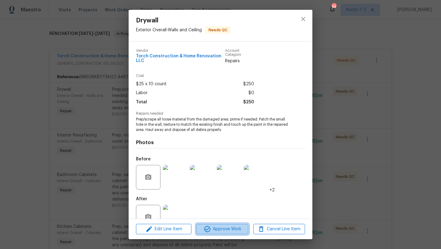
click at [226, 228] on span "Approve Work" at bounding box center [222, 229] width 48 height 8
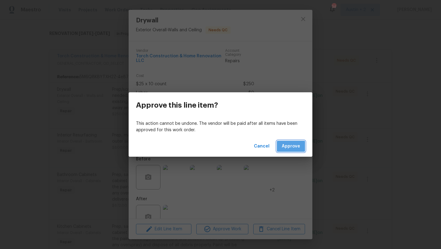
click at [290, 146] on span "Approve" at bounding box center [291, 146] width 18 height 8
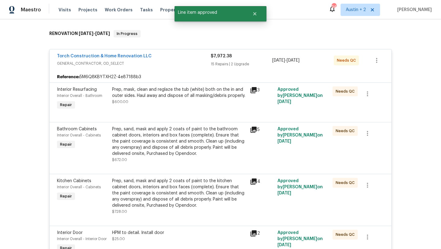
click at [180, 92] on div "Prep, mask, clean and reglaze the tub (white) both on the in and outer sides. H…" at bounding box center [179, 92] width 134 height 12
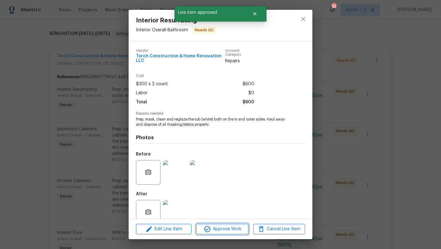
click at [222, 229] on span "Approve Work" at bounding box center [222, 229] width 48 height 8
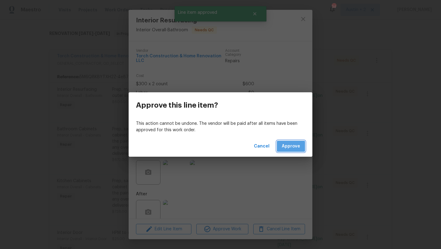
click at [288, 149] on span "Approve" at bounding box center [291, 146] width 18 height 8
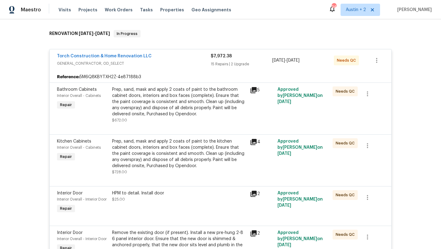
click at [166, 101] on div "Prep, sand, mask and apply 2 coats of paint to the bathroom cabinet doors, inte…" at bounding box center [179, 101] width 134 height 31
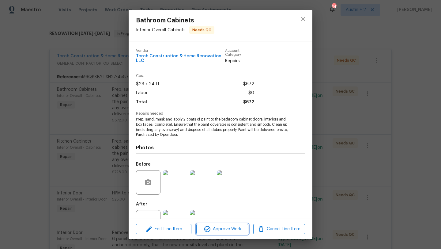
click at [233, 229] on span "Approve Work" at bounding box center [222, 229] width 48 height 8
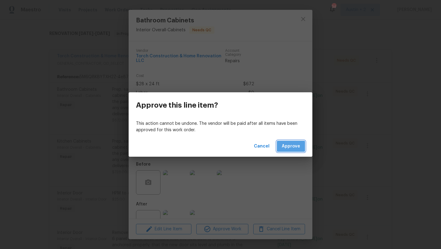
click at [288, 150] on span "Approve" at bounding box center [291, 146] width 18 height 8
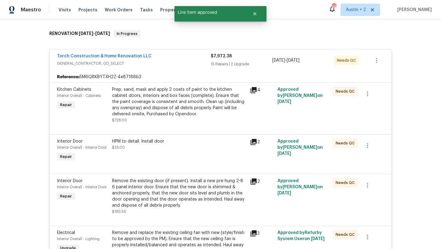
click at [184, 103] on div "Prep, sand, mask and apply 2 coats of paint to the kitchen cabinet doors, inter…" at bounding box center [179, 101] width 134 height 31
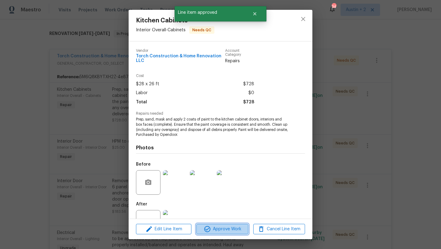
click at [231, 227] on span "Approve Work" at bounding box center [222, 229] width 48 height 8
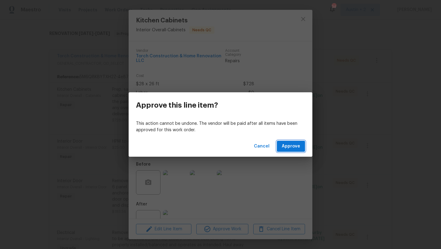
click at [299, 147] on span "Approve" at bounding box center [291, 146] width 18 height 8
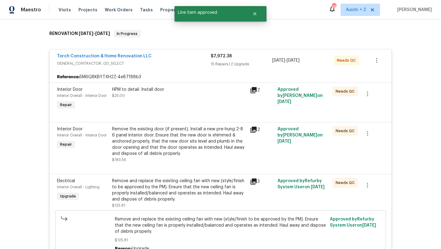
click at [191, 92] on div "HPM to detail. Install door $25.00" at bounding box center [179, 92] width 134 height 12
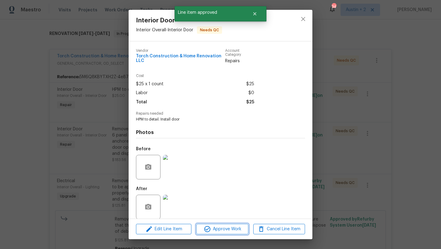
click at [225, 228] on span "Approve Work" at bounding box center [222, 229] width 48 height 8
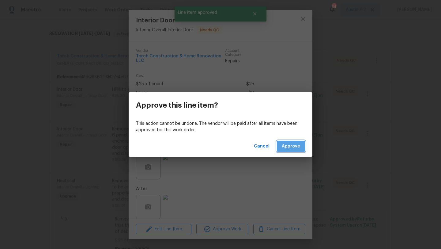
click at [295, 145] on span "Approve" at bounding box center [291, 146] width 18 height 8
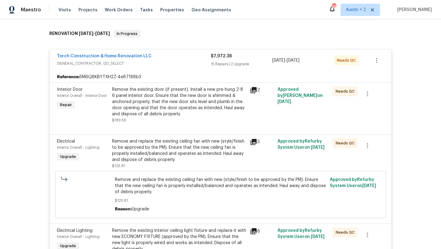
click at [179, 107] on div "Remove the existing door (if present). Install a new pre-hung 2-8 6 panel inter…" at bounding box center [179, 101] width 134 height 31
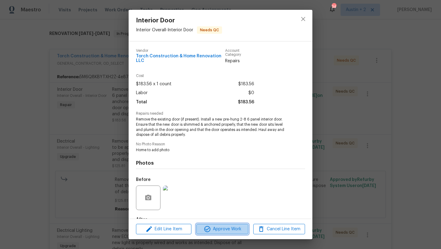
click at [225, 227] on span "Approve Work" at bounding box center [222, 229] width 48 height 8
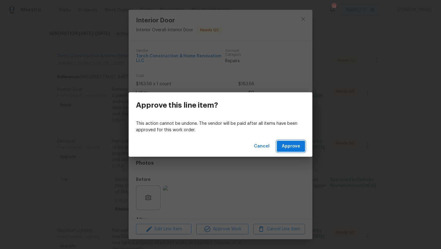
click at [292, 145] on span "Approve" at bounding box center [291, 146] width 18 height 8
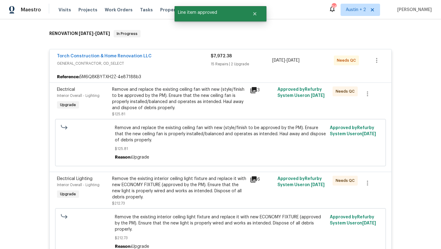
click at [188, 97] on div "Remove and replace the existing ceiling fan with new (style/finish to be approv…" at bounding box center [179, 98] width 134 height 24
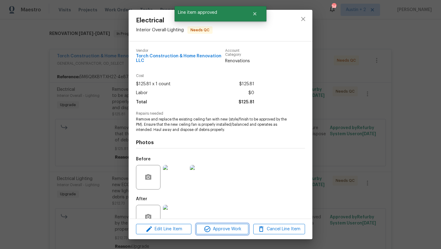
click at [228, 232] on span "Approve Work" at bounding box center [222, 229] width 48 height 8
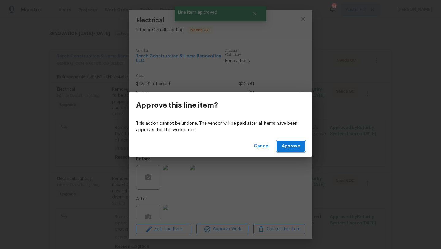
click at [292, 144] on span "Approve" at bounding box center [291, 146] width 18 height 8
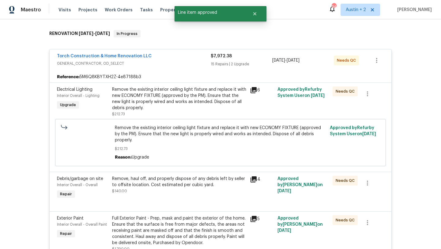
click at [184, 98] on div "Remove the existing interior ceiling light fixture and replace it with new ECON…" at bounding box center [179, 98] width 134 height 24
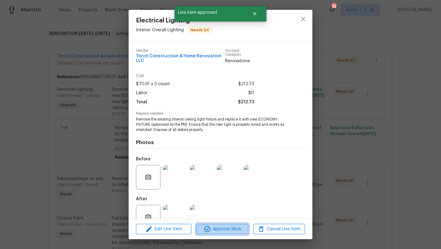
click at [234, 230] on span "Approve Work" at bounding box center [222, 229] width 48 height 8
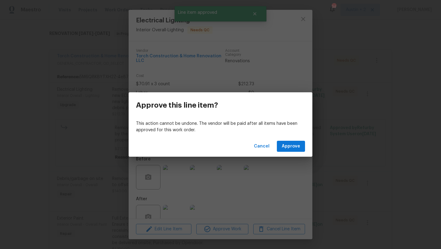
click at [291, 139] on div "Cancel Approve" at bounding box center [221, 146] width 184 height 21
click at [291, 148] on span "Approve" at bounding box center [291, 146] width 18 height 8
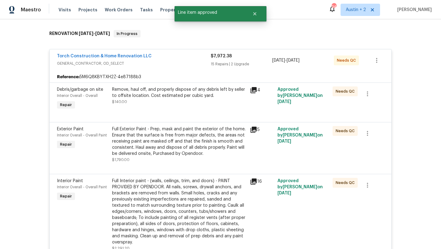
click at [184, 91] on div "Remove, haul off, and properly dispose of any debris left by seller to offsite …" at bounding box center [179, 92] width 134 height 12
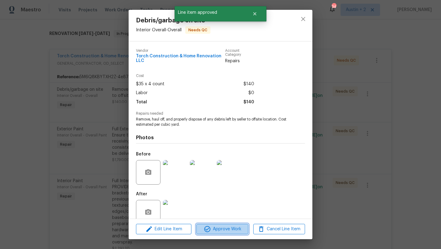
click at [238, 231] on span "Approve Work" at bounding box center [222, 229] width 48 height 8
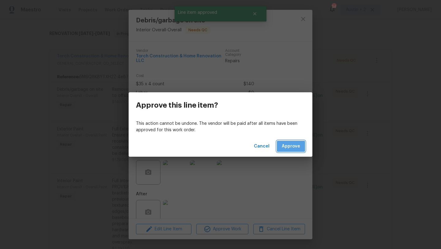
click at [292, 145] on span "Approve" at bounding box center [291, 146] width 18 height 8
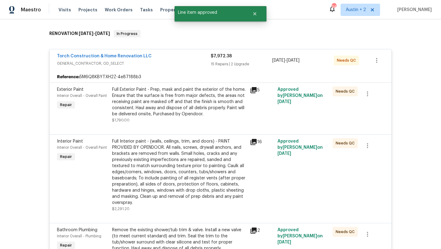
click at [182, 97] on div "Full Exterior Paint - Prep, mask and paint the exterior of the home. Ensure tha…" at bounding box center [179, 101] width 134 height 31
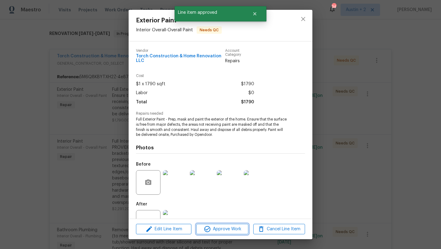
click at [235, 230] on span "Approve Work" at bounding box center [222, 229] width 48 height 8
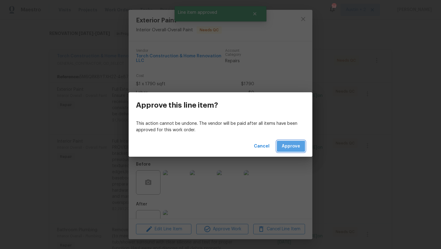
click at [287, 148] on span "Approve" at bounding box center [291, 146] width 18 height 8
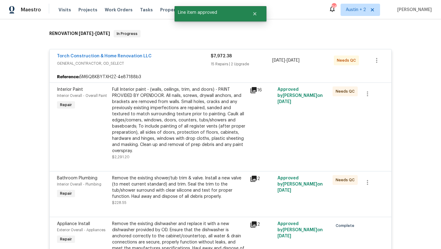
click at [189, 105] on div "Full Interior paint - (walls, ceilings, trim, and doors) - PAINT PROVIDED BY OP…" at bounding box center [179, 119] width 134 height 67
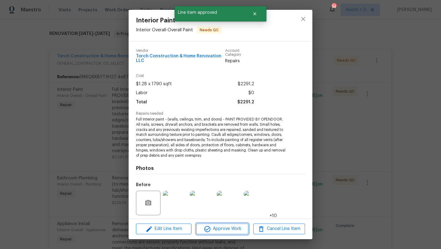
click at [230, 226] on span "Approve Work" at bounding box center [222, 229] width 48 height 8
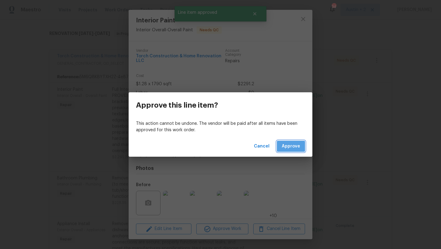
click at [293, 149] on span "Approve" at bounding box center [291, 146] width 18 height 8
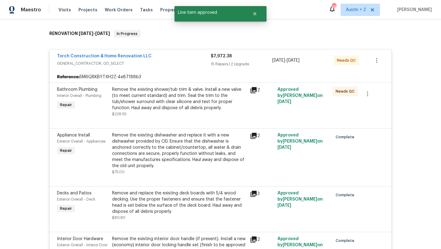
click at [195, 109] on div "Remove the existing shower/tub trim & valve. Install a new valve (to meet curre…" at bounding box center [179, 98] width 134 height 24
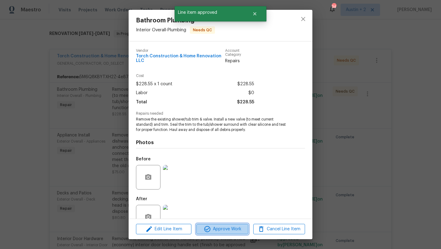
click at [218, 225] on span "Approve Work" at bounding box center [222, 229] width 48 height 8
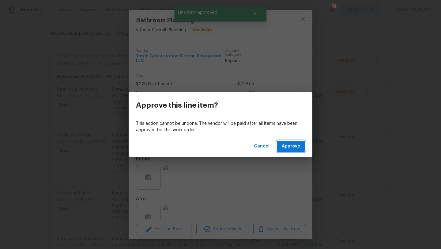
click at [293, 145] on span "Approve" at bounding box center [291, 146] width 18 height 8
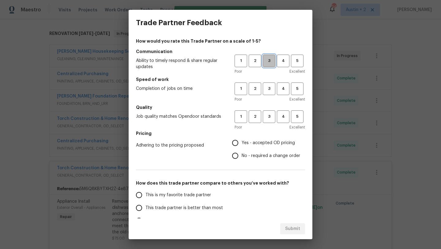
click at [267, 61] on span "3" at bounding box center [268, 60] width 11 height 7
click at [272, 88] on span "3" at bounding box center [268, 88] width 11 height 7
click at [283, 62] on span "4" at bounding box center [282, 60] width 11 height 7
click at [282, 87] on span "4" at bounding box center [282, 88] width 11 height 7
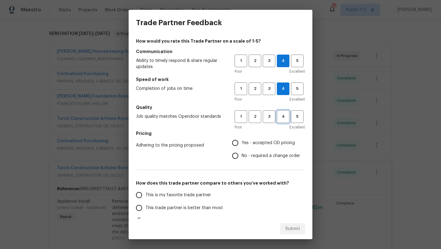
click at [284, 118] on span "4" at bounding box center [282, 116] width 11 height 7
click at [279, 140] on span "Yes - accepted OD pricing" at bounding box center [268, 143] width 53 height 6
click at [242, 140] on input "Yes - accepted OD pricing" at bounding box center [235, 142] width 13 height 13
radio input "true"
click at [208, 208] on span "This trade partner is better than most" at bounding box center [183, 208] width 77 height 6
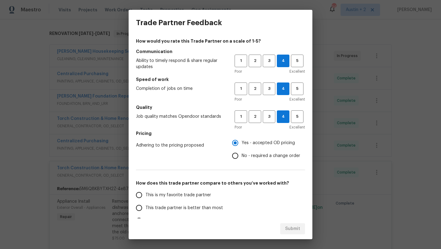
click at [145, 208] on input "This trade partner is better than most" at bounding box center [139, 207] width 13 height 13
click at [291, 224] on button "Submit" at bounding box center [292, 228] width 25 height 11
radio input "true"
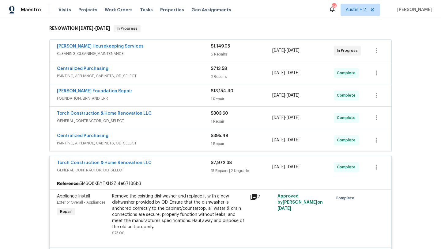
scroll to position [0, 0]
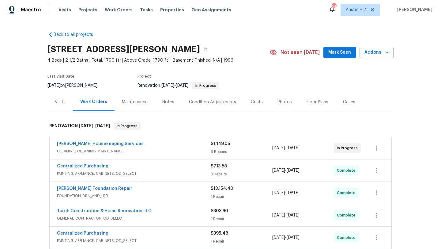
click at [334, 55] on span "Mark Seen" at bounding box center [339, 53] width 23 height 8
click at [280, 103] on div "Photos" at bounding box center [284, 102] width 14 height 6
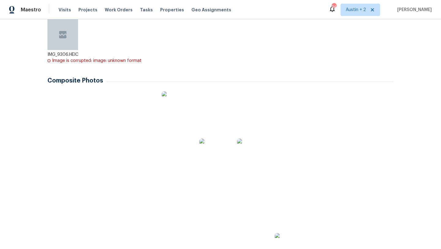
scroll to position [125, 0]
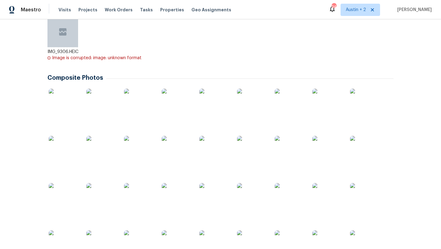
click at [62, 105] on img at bounding box center [64, 103] width 31 height 31
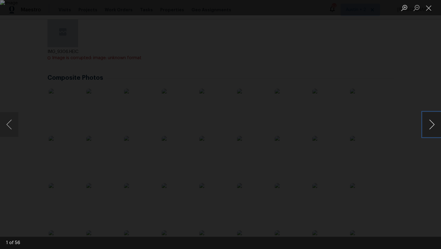
click at [431, 127] on button "Next image" at bounding box center [432, 124] width 18 height 24
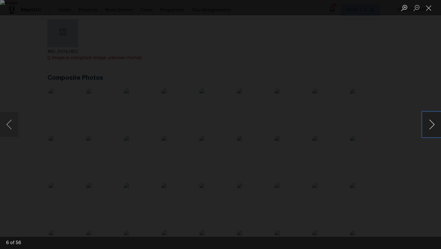
click at [431, 127] on button "Next image" at bounding box center [432, 124] width 18 height 24
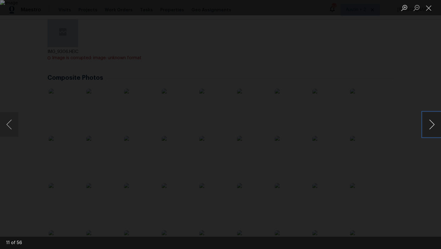
click at [431, 127] on button "Next image" at bounding box center [432, 124] width 18 height 24
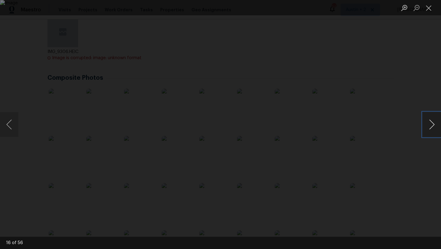
click at [431, 127] on button "Next image" at bounding box center [432, 124] width 18 height 24
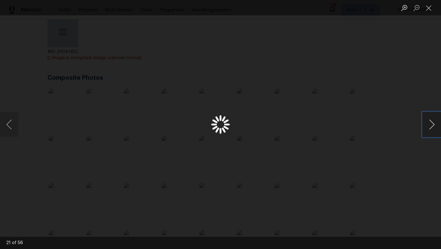
click at [431, 127] on button "Next image" at bounding box center [432, 124] width 18 height 24
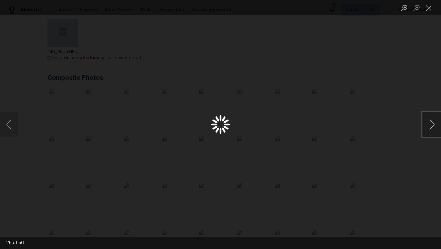
click at [431, 127] on button "Next image" at bounding box center [432, 124] width 18 height 24
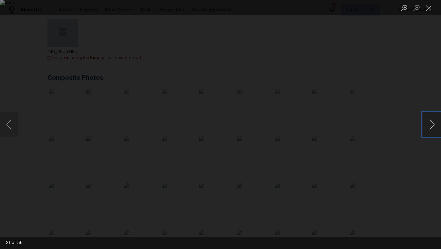
click at [431, 127] on button "Next image" at bounding box center [432, 124] width 18 height 24
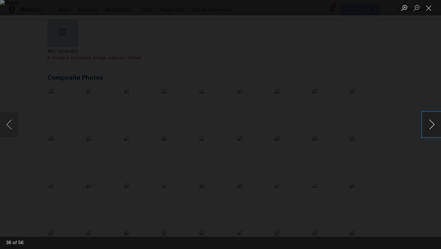
click at [431, 127] on button "Next image" at bounding box center [432, 124] width 18 height 24
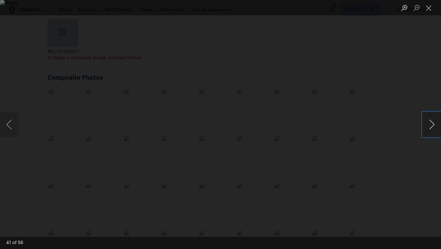
click at [431, 127] on button "Next image" at bounding box center [432, 124] width 18 height 24
click at [430, 9] on button "Close lightbox" at bounding box center [429, 7] width 12 height 11
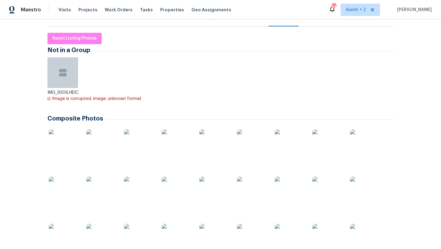
scroll to position [0, 0]
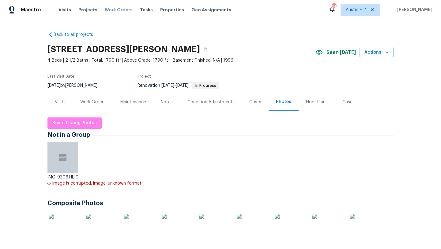
click at [107, 10] on span "Work Orders" at bounding box center [119, 10] width 28 height 6
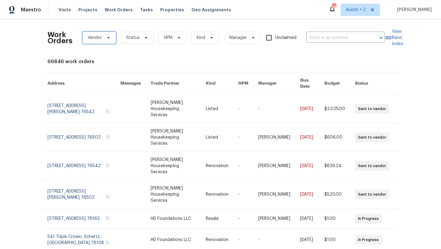
click at [112, 36] on span "Vendor" at bounding box center [99, 38] width 34 height 12
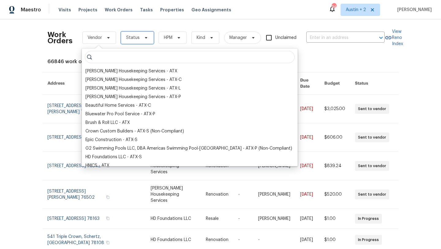
click at [140, 38] on span "Status" at bounding box center [137, 38] width 33 height 12
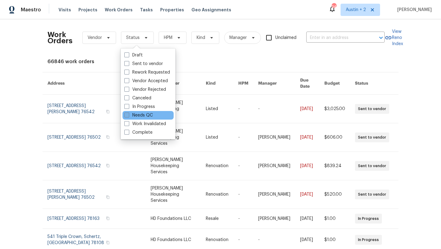
click at [144, 115] on label "Needs QC" at bounding box center [138, 115] width 28 height 6
click at [128, 115] on input "Needs QC" at bounding box center [126, 114] width 4 height 4
checkbox input "true"
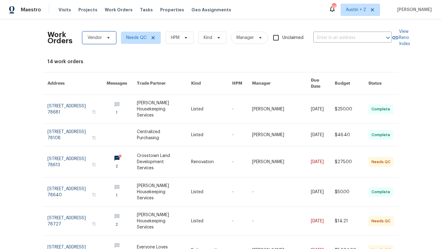
click at [105, 39] on span at bounding box center [107, 37] width 7 height 5
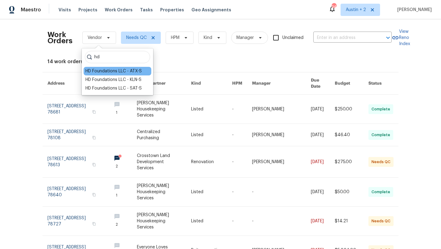
type input "hd"
click at [132, 70] on div "HD Foundations LLC - ATX-S" at bounding box center [113, 71] width 56 height 6
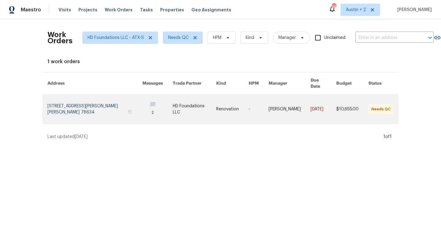
click at [173, 102] on link at bounding box center [194, 109] width 43 height 29
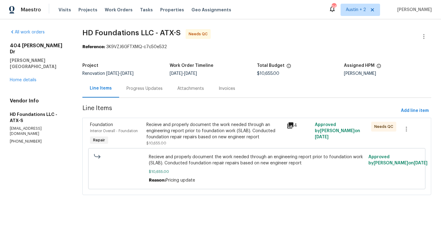
click at [202, 139] on div "Recieve and properly document the work needed through an engineering report pri…" at bounding box center [214, 131] width 137 height 18
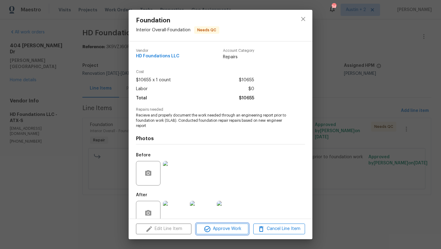
click at [226, 233] on button "Approve Work" at bounding box center [222, 228] width 52 height 11
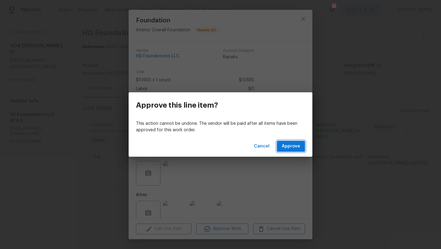
click at [291, 147] on span "Approve" at bounding box center [291, 146] width 18 height 8
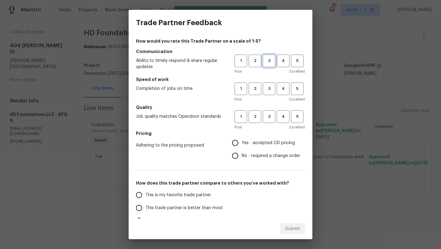
click at [269, 58] on span "3" at bounding box center [268, 60] width 11 height 7
click at [267, 88] on span "3" at bounding box center [268, 88] width 11 height 7
click at [267, 113] on span "3" at bounding box center [268, 116] width 11 height 7
click at [268, 140] on span "Yes - accepted OD pricing" at bounding box center [268, 143] width 53 height 6
click at [242, 140] on input "Yes - accepted OD pricing" at bounding box center [235, 142] width 13 height 13
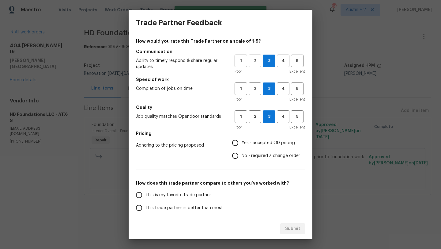
radio input "true"
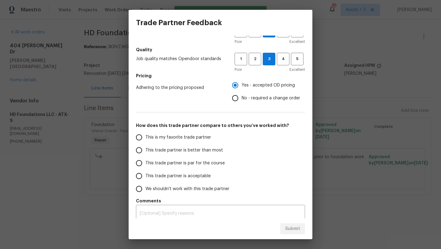
scroll to position [58, 0]
click at [207, 163] on span "This trade partner is par for the course" at bounding box center [184, 163] width 79 height 6
click at [145, 163] on input "This trade partner is par for the course" at bounding box center [139, 162] width 13 height 13
click at [288, 233] on button "Submit" at bounding box center [292, 228] width 25 height 11
radio input "true"
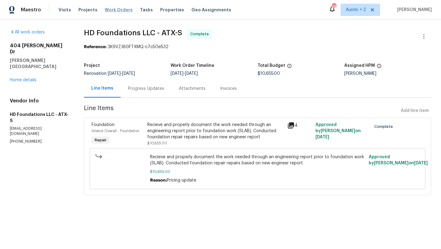
click at [111, 11] on span "Work Orders" at bounding box center [119, 10] width 28 height 6
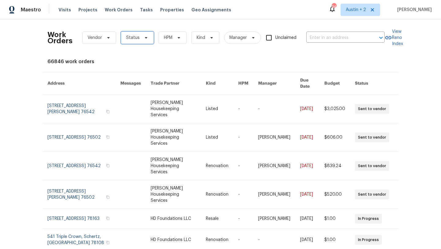
click at [137, 37] on span "Status" at bounding box center [132, 38] width 13 height 6
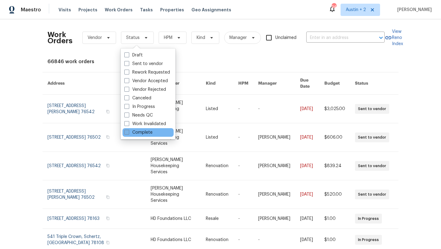
click at [144, 134] on label "Complete" at bounding box center [138, 132] width 28 height 6
click at [128, 133] on input "Complete" at bounding box center [126, 131] width 4 height 4
checkbox input "true"
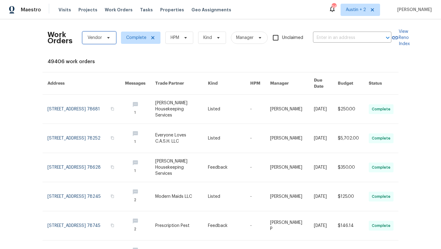
click at [104, 39] on span at bounding box center [107, 37] width 7 height 5
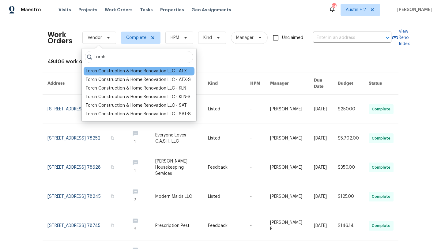
type input "torch"
click at [103, 68] on div "Torch Construction & Home Renovation LLC - ATX" at bounding box center [135, 71] width 101 height 6
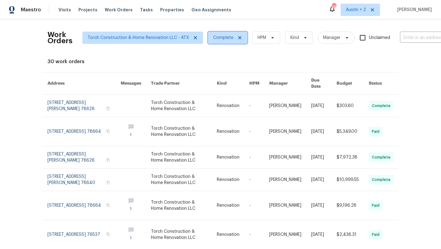
click at [217, 41] on span "Complete" at bounding box center [227, 38] width 39 height 12
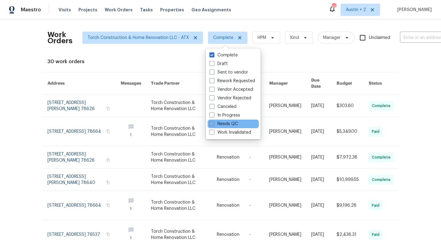
click at [224, 124] on label "Needs QC" at bounding box center [223, 124] width 28 height 6
click at [213, 124] on input "Needs QC" at bounding box center [211, 123] width 4 height 4
checkbox input "true"
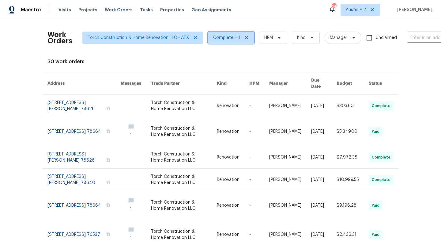
click at [223, 40] on span "Complete + 1" at bounding box center [226, 38] width 27 height 6
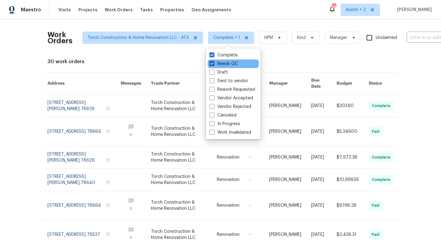
click at [216, 62] on label "Needs QC" at bounding box center [223, 64] width 28 height 6
click at [213, 62] on input "Needs QC" at bounding box center [211, 63] width 4 height 4
checkbox input "false"
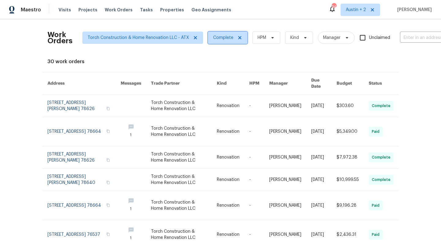
click at [220, 34] on span "Complete" at bounding box center [227, 38] width 39 height 12
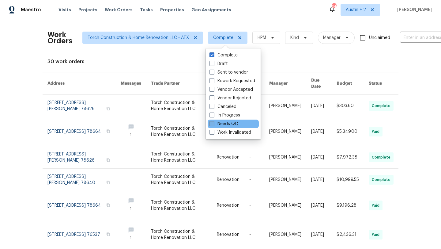
click at [220, 125] on label "Needs QC" at bounding box center [223, 124] width 28 height 6
click at [213, 125] on input "Needs QC" at bounding box center [211, 123] width 4 height 4
checkbox input "true"
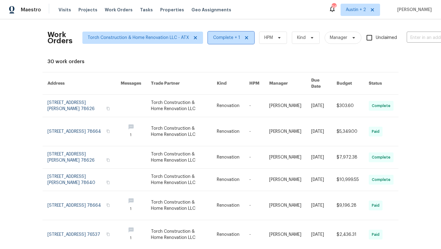
click at [219, 40] on span "Complete + 1" at bounding box center [226, 38] width 27 height 6
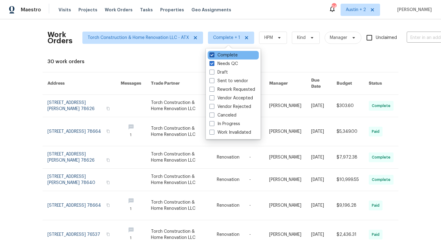
click at [217, 57] on label "Complete" at bounding box center [223, 55] width 28 height 6
click at [213, 56] on input "Complete" at bounding box center [211, 54] width 4 height 4
checkbox input "false"
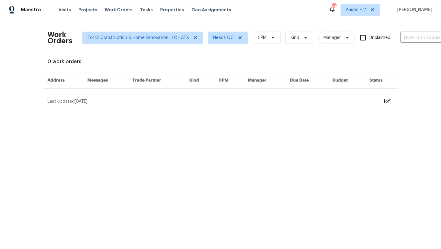
click at [149, 60] on div "0 work orders" at bounding box center [220, 61] width 346 height 6
click at [134, 39] on span "Torch Construction & Home Renovation LLC - ATX" at bounding box center [138, 38] width 101 height 6
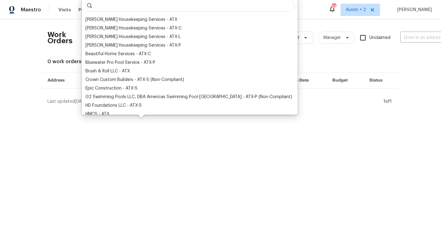
click at [16, 96] on div "Work Orders Torch Construction & Home Renovation LLC - ATX Needs QC HPM Kind Ma…" at bounding box center [220, 64] width 441 height 90
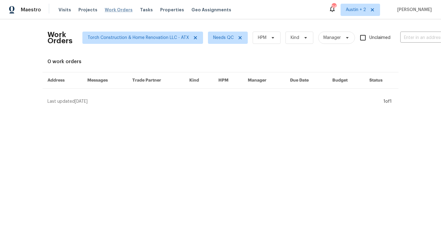
click at [114, 9] on span "Work Orders" at bounding box center [119, 10] width 28 height 6
click at [194, 36] on icon at bounding box center [195, 37] width 3 height 3
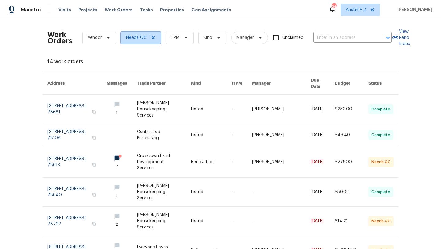
click at [154, 38] on icon at bounding box center [153, 37] width 5 height 5
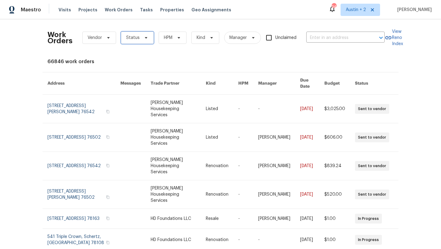
click at [137, 36] on span "Status" at bounding box center [132, 38] width 13 height 6
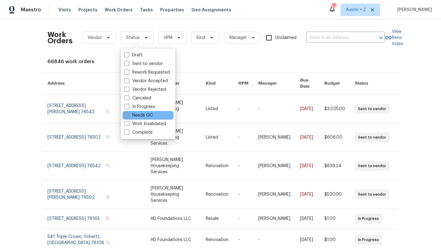
click at [140, 115] on label "Needs QC" at bounding box center [138, 115] width 28 height 6
click at [128, 115] on input "Needs QC" at bounding box center [126, 114] width 4 height 4
checkbox input "true"
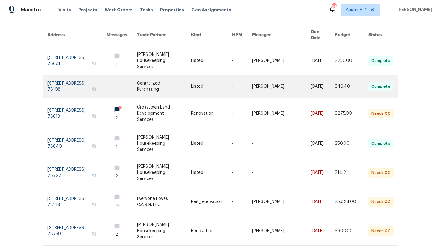
scroll to position [49, 0]
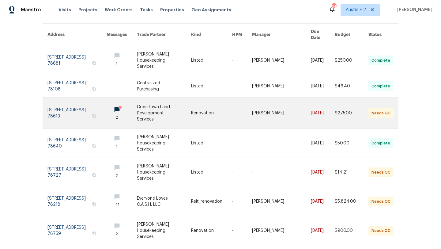
click at [168, 108] on link at bounding box center [164, 112] width 54 height 31
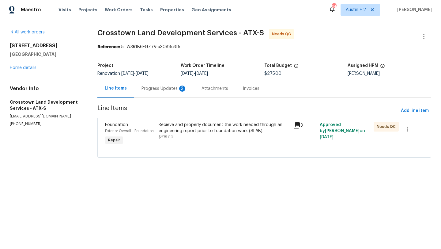
click at [170, 89] on div "Progress Updates 2" at bounding box center [163, 88] width 45 height 6
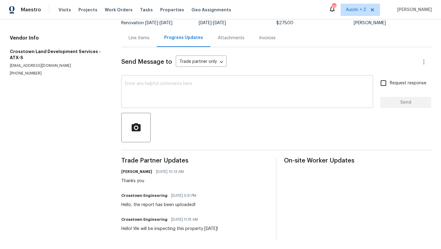
scroll to position [15, 0]
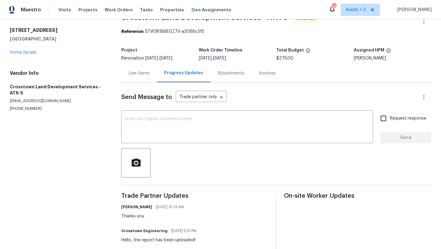
click at [135, 73] on div "Line Items" at bounding box center [139, 73] width 21 height 6
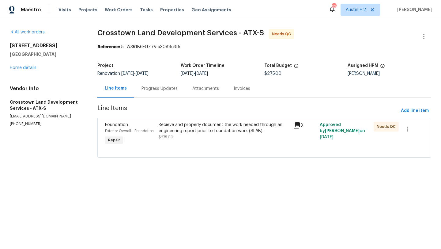
click at [203, 133] on div "Recieve and properly document the work needed through an engineering report pri…" at bounding box center [224, 128] width 130 height 12
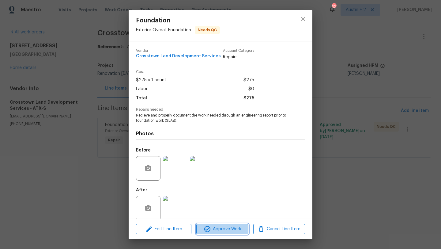
click at [228, 230] on span "Approve Work" at bounding box center [222, 229] width 48 height 8
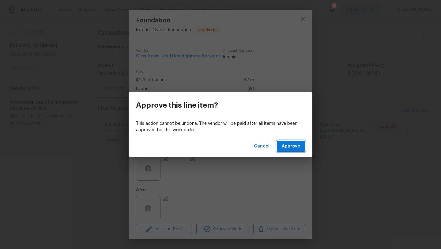
click at [288, 149] on span "Approve" at bounding box center [291, 146] width 18 height 8
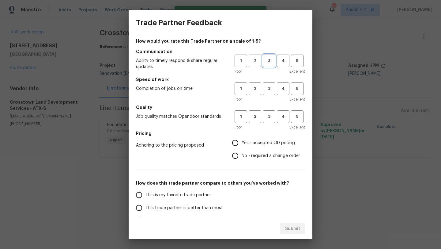
click at [268, 57] on button "3" at bounding box center [269, 61] width 13 height 13
click at [266, 89] on span "3" at bounding box center [268, 88] width 11 height 7
click at [268, 115] on span "3" at bounding box center [268, 116] width 11 height 7
click at [268, 143] on span "Yes - accepted OD pricing" at bounding box center [268, 143] width 53 height 6
click at [242, 143] on input "Yes - accepted OD pricing" at bounding box center [235, 142] width 13 height 13
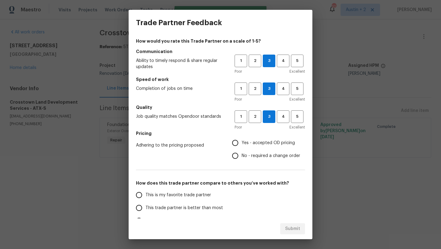
radio input "true"
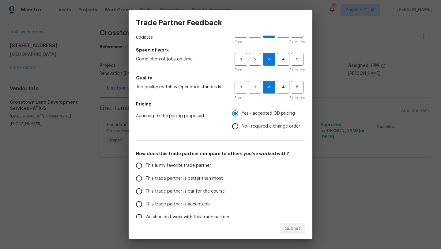
scroll to position [29, 0]
click at [217, 192] on span "This trade partner is par for the course" at bounding box center [184, 191] width 79 height 6
click at [145, 192] on input "This trade partner is par for the course" at bounding box center [139, 191] width 13 height 13
click at [292, 231] on span "Submit" at bounding box center [292, 229] width 15 height 8
radio input "true"
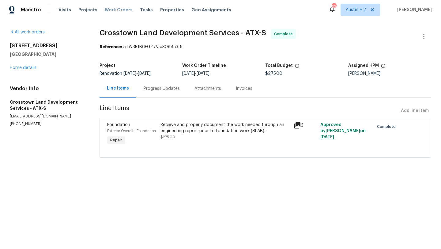
click at [109, 10] on span "Work Orders" at bounding box center [119, 10] width 28 height 6
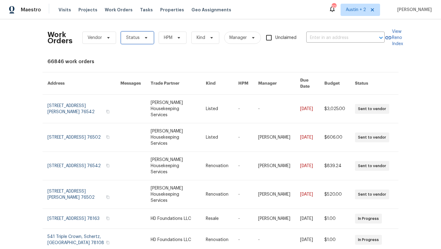
click at [133, 40] on span "Status" at bounding box center [132, 38] width 13 height 6
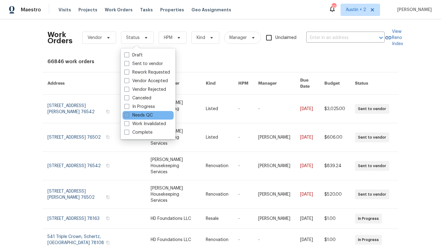
click at [141, 114] on label "Needs QC" at bounding box center [138, 115] width 28 height 6
click at [128, 114] on input "Needs QC" at bounding box center [126, 114] width 4 height 4
checkbox input "true"
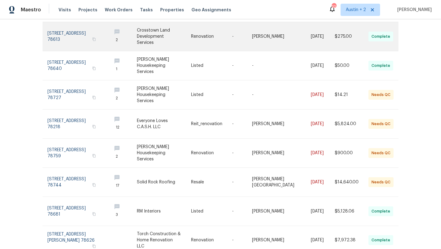
scroll to position [118, 0]
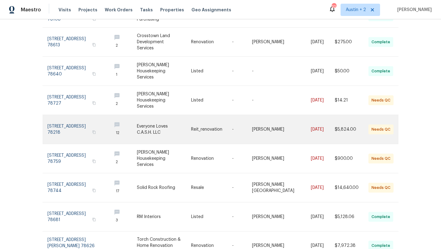
click at [160, 122] on link at bounding box center [164, 129] width 54 height 29
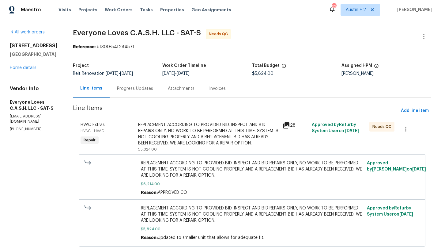
click at [148, 89] on div "Progress Updates" at bounding box center [135, 88] width 36 height 6
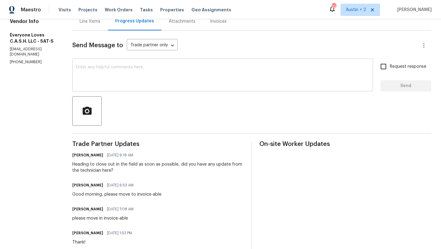
scroll to position [68, 0]
click at [111, 9] on span "Work Orders" at bounding box center [119, 10] width 28 height 6
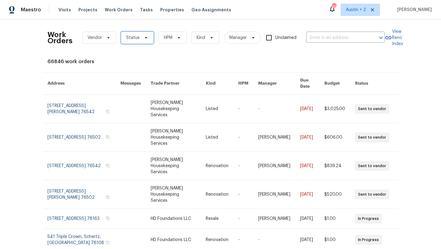
click at [134, 40] on span "Status" at bounding box center [132, 38] width 13 height 6
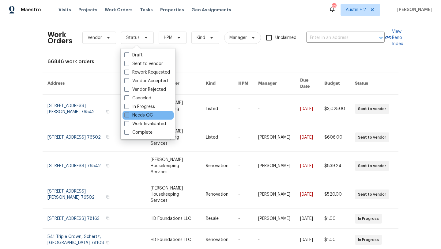
click at [140, 115] on label "Needs QC" at bounding box center [138, 115] width 28 height 6
click at [128, 115] on input "Needs QC" at bounding box center [126, 114] width 4 height 4
checkbox input "true"
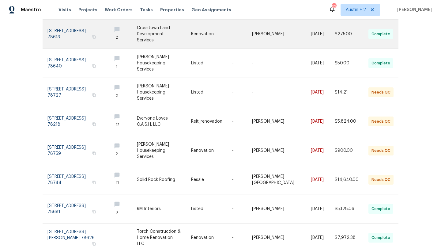
scroll to position [137, 0]
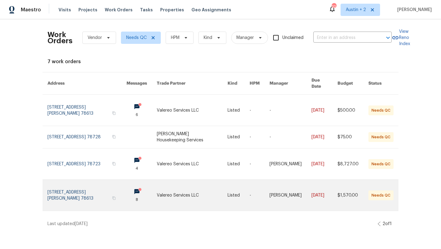
click at [187, 186] on link at bounding box center [192, 194] width 71 height 31
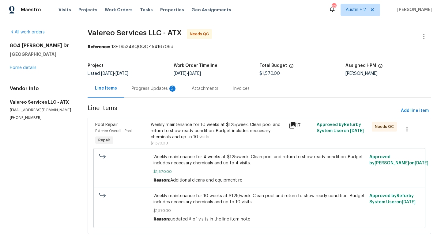
click at [152, 88] on div "Progress Updates 3" at bounding box center [154, 88] width 45 height 6
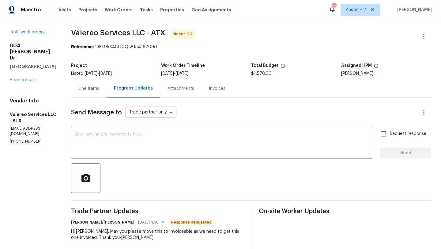
click at [90, 89] on div "Line Items" at bounding box center [88, 88] width 21 height 6
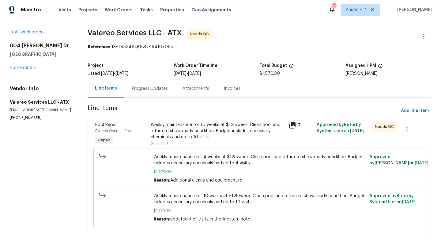
click at [194, 126] on div "Weekly maintenance for 10 weeks at $125/week. Clean pool and return to show rea…" at bounding box center [218, 131] width 135 height 18
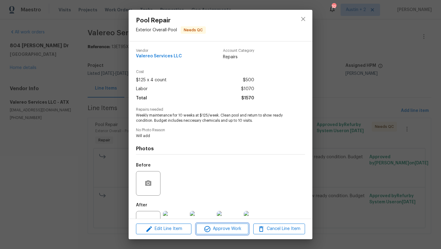
click at [237, 228] on span "Approve Work" at bounding box center [222, 229] width 48 height 8
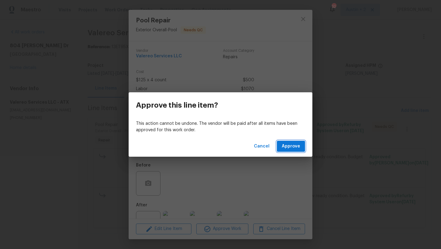
click at [293, 146] on span "Approve" at bounding box center [291, 146] width 18 height 8
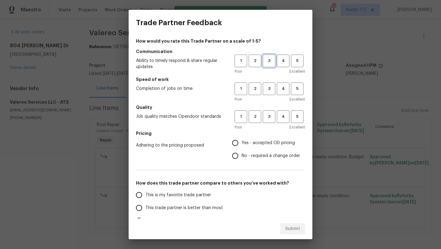
click at [269, 58] on span "3" at bounding box center [268, 60] width 11 height 7
click at [269, 88] on span "3" at bounding box center [268, 88] width 11 height 7
click at [269, 116] on span "3" at bounding box center [268, 116] width 11 height 7
click at [264, 139] on label "Yes - accepted OD pricing" at bounding box center [264, 142] width 71 height 13
click at [242, 139] on input "Yes - accepted OD pricing" at bounding box center [235, 142] width 13 height 13
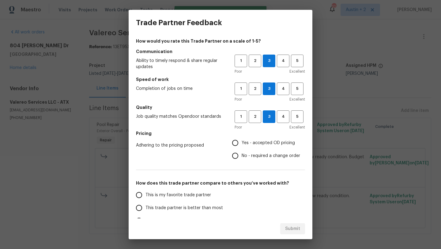
radio input "true"
click at [197, 208] on span "This trade partner is better than most" at bounding box center [183, 208] width 77 height 6
click at [145, 208] on input "This trade partner is better than most" at bounding box center [139, 207] width 13 height 13
click at [292, 226] on span "Submit" at bounding box center [292, 229] width 15 height 8
radio input "true"
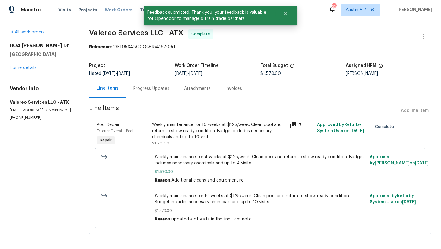
click at [109, 10] on span "Work Orders" at bounding box center [119, 10] width 28 height 6
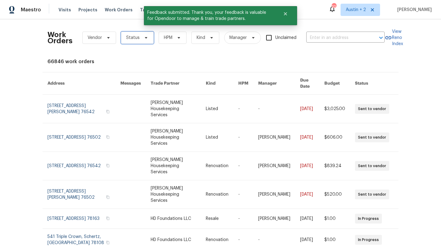
click at [136, 39] on span "Status" at bounding box center [132, 38] width 13 height 6
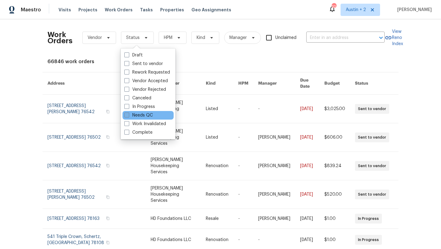
click at [145, 113] on label "Needs QC" at bounding box center [138, 115] width 28 height 6
click at [128, 113] on input "Needs QC" at bounding box center [126, 114] width 4 height 4
checkbox input "true"
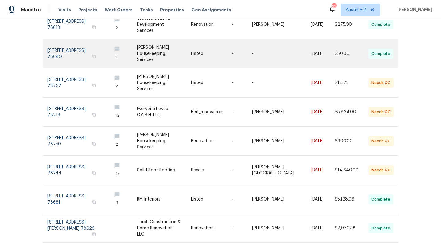
scroll to position [137, 0]
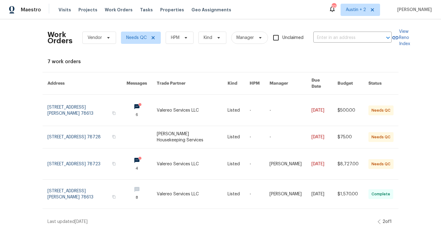
scroll to position [0, 0]
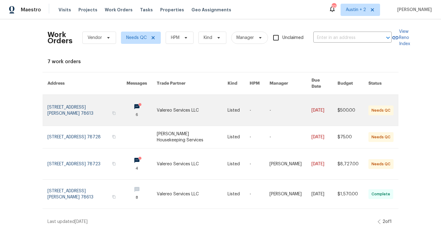
click at [178, 107] on link at bounding box center [192, 110] width 71 height 31
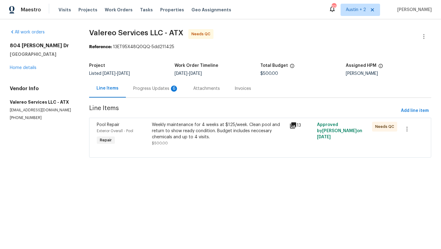
click at [154, 88] on div "Progress Updates 6" at bounding box center [155, 88] width 45 height 6
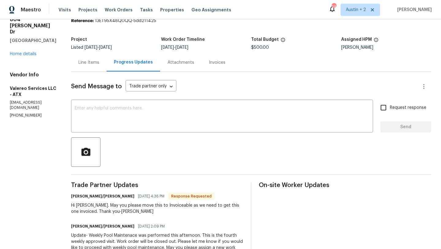
scroll to position [23, 0]
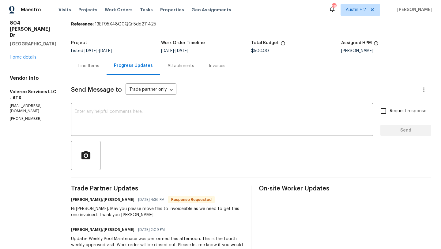
click at [89, 67] on div "Line Items" at bounding box center [88, 66] width 21 height 6
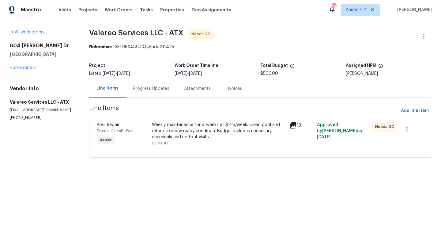
click at [168, 123] on div "Weekly maintenance for 4 weeks at $125/week. Clean pool and return to show read…" at bounding box center [219, 131] width 134 height 18
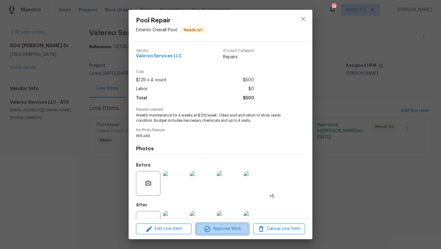
click at [228, 228] on span "Approve Work" at bounding box center [222, 229] width 48 height 8
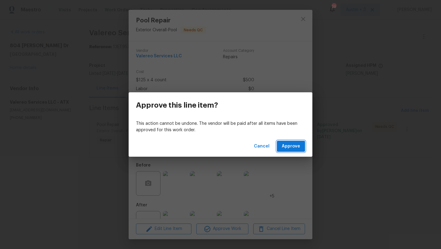
click at [292, 143] on span "Approve" at bounding box center [291, 146] width 18 height 8
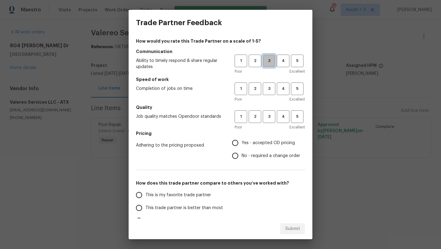
click at [263, 63] on span "3" at bounding box center [268, 60] width 11 height 7
click at [265, 94] on button "3" at bounding box center [269, 88] width 13 height 13
click at [265, 115] on span "3" at bounding box center [268, 116] width 11 height 7
click at [264, 143] on span "Yes - accepted OD pricing" at bounding box center [268, 143] width 53 height 6
click at [242, 143] on input "Yes - accepted OD pricing" at bounding box center [235, 142] width 13 height 13
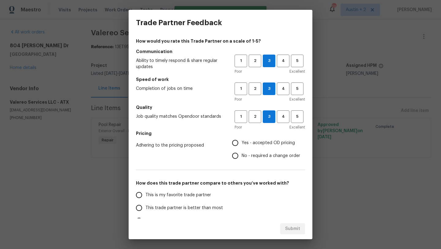
radio input "true"
click at [202, 208] on span "This trade partner is better than most" at bounding box center [183, 208] width 77 height 6
click at [145, 208] on input "This trade partner is better than most" at bounding box center [139, 207] width 13 height 13
click at [295, 229] on span "Submit" at bounding box center [292, 229] width 15 height 8
radio input "true"
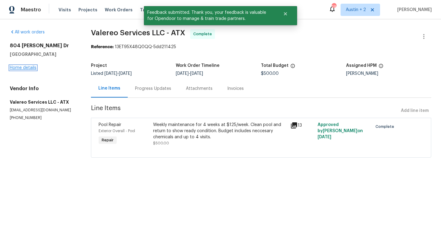
click at [28, 68] on link "Home details" at bounding box center [23, 68] width 27 height 4
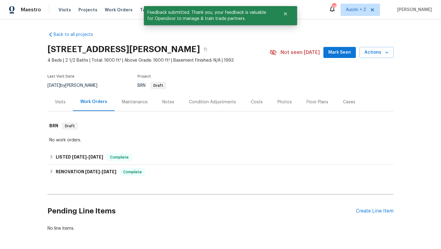
click at [260, 101] on div "Costs" at bounding box center [256, 102] width 27 height 18
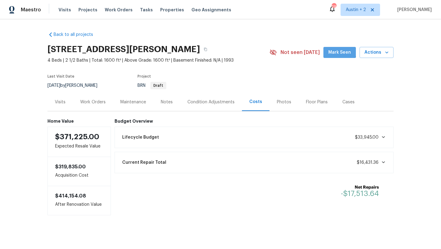
click at [340, 51] on span "Mark Seen" at bounding box center [339, 53] width 23 height 8
click at [111, 9] on span "Work Orders" at bounding box center [119, 10] width 28 height 6
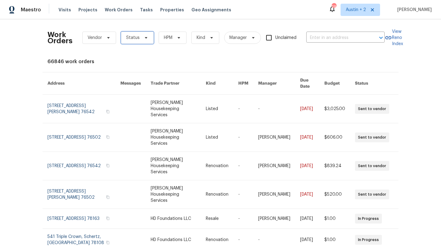
click at [137, 39] on span "Status" at bounding box center [132, 38] width 13 height 6
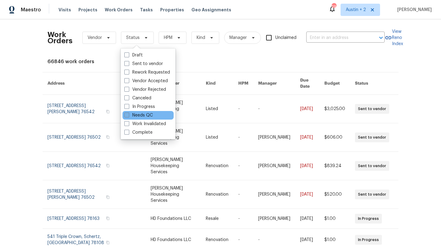
click at [141, 114] on label "Needs QC" at bounding box center [138, 115] width 28 height 6
click at [128, 114] on input "Needs QC" at bounding box center [126, 114] width 4 height 4
checkbox input "true"
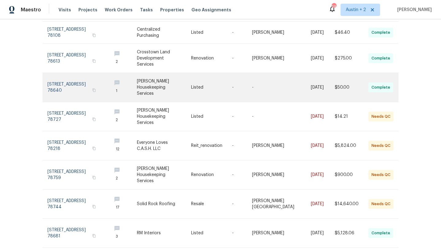
scroll to position [137, 0]
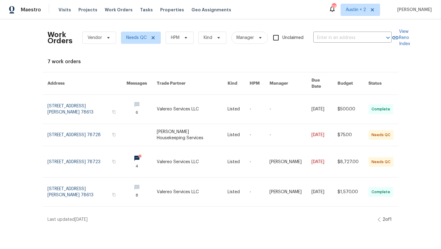
scroll to position [0, 0]
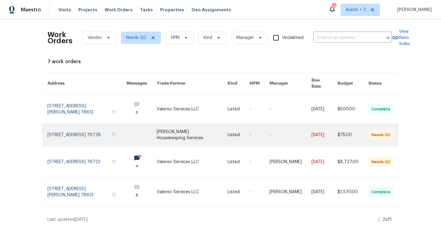
click at [194, 126] on link at bounding box center [192, 135] width 71 height 22
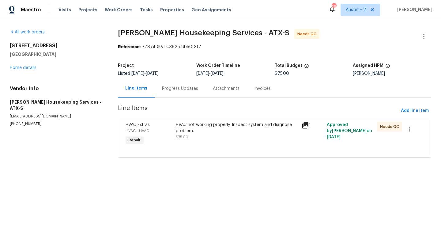
click at [179, 91] on div "Progress Updates" at bounding box center [180, 88] width 36 height 6
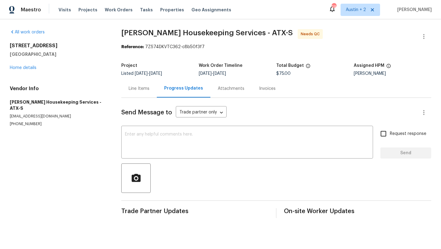
click at [142, 89] on div "Line Items" at bounding box center [139, 88] width 21 height 6
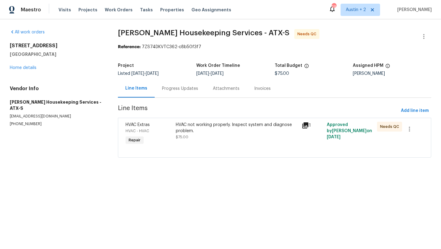
click at [307, 124] on icon at bounding box center [305, 125] width 6 height 6
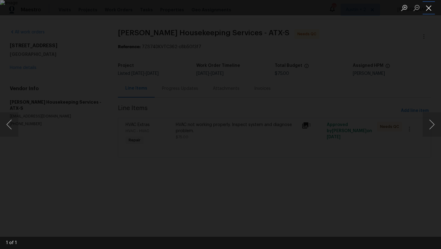
click at [430, 12] on button "Close lightbox" at bounding box center [429, 7] width 12 height 11
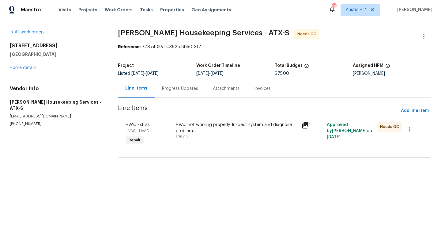
click at [182, 88] on div "Progress Updates" at bounding box center [180, 88] width 36 height 6
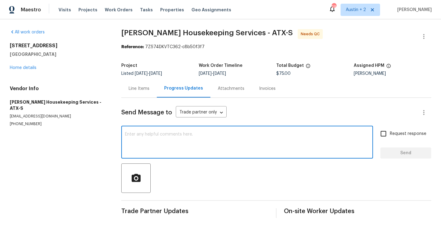
click at [167, 135] on textarea at bounding box center [247, 142] width 244 height 21
type textarea "Hi [PERSON_NAME], can you please share"
click at [143, 87] on div "Line Items" at bounding box center [139, 88] width 21 height 6
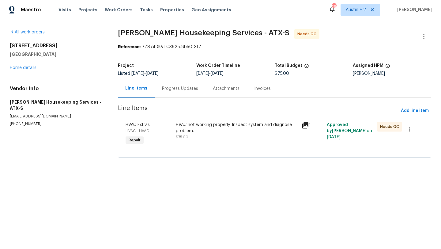
click at [227, 120] on div "HVAC not working properly. Inspect system and diagnose problem. $75.00" at bounding box center [237, 134] width 126 height 28
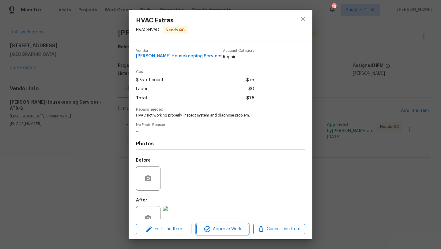
click at [220, 228] on span "Approve Work" at bounding box center [222, 229] width 48 height 8
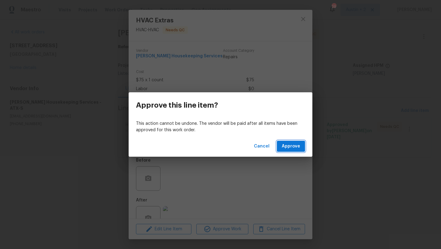
click at [297, 145] on span "Approve" at bounding box center [291, 146] width 18 height 8
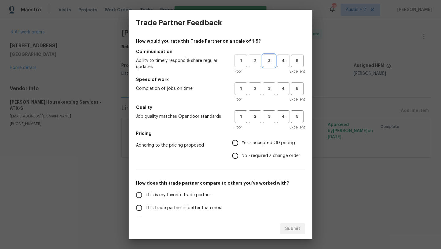
click at [270, 62] on span "3" at bounding box center [268, 60] width 11 height 7
click at [270, 93] on button "3" at bounding box center [269, 88] width 13 height 13
click at [270, 114] on span "3" at bounding box center [268, 116] width 11 height 7
click at [268, 140] on span "Yes - accepted OD pricing" at bounding box center [268, 143] width 53 height 6
click at [242, 140] on input "Yes - accepted OD pricing" at bounding box center [235, 142] width 13 height 13
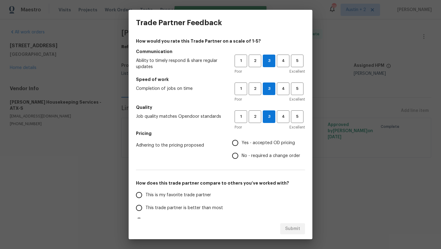
radio input "true"
click at [213, 207] on span "This trade partner is better than most" at bounding box center [183, 208] width 77 height 6
click at [145, 207] on input "This trade partner is better than most" at bounding box center [139, 207] width 13 height 13
click at [295, 227] on span "Submit" at bounding box center [292, 229] width 15 height 8
radio input "true"
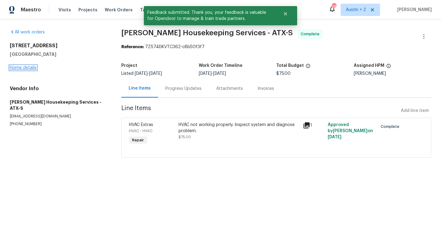
click at [28, 67] on link "Home details" at bounding box center [23, 68] width 27 height 4
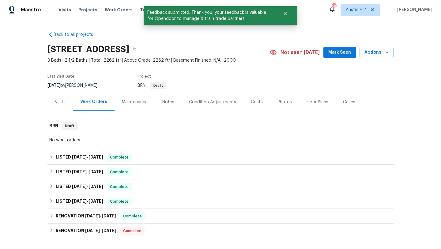
click at [337, 47] on button "Mark Seen" at bounding box center [339, 52] width 32 height 11
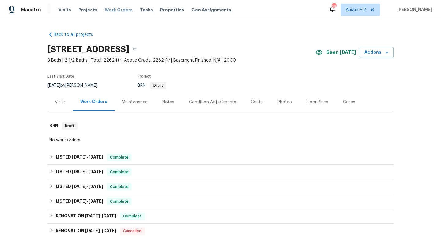
click at [113, 11] on span "Work Orders" at bounding box center [119, 10] width 28 height 6
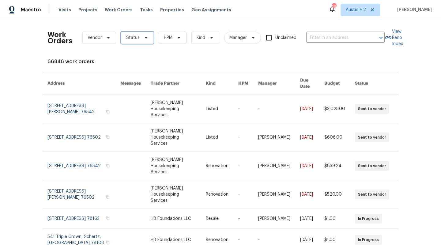
click at [144, 36] on icon at bounding box center [146, 37] width 5 height 5
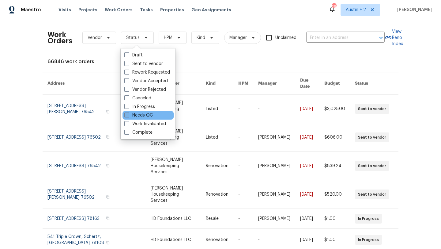
click at [141, 113] on label "Needs QC" at bounding box center [138, 115] width 28 height 6
click at [128, 113] on input "Needs QC" at bounding box center [126, 114] width 4 height 4
checkbox input "true"
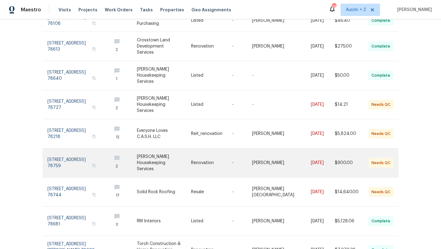
scroll to position [137, 0]
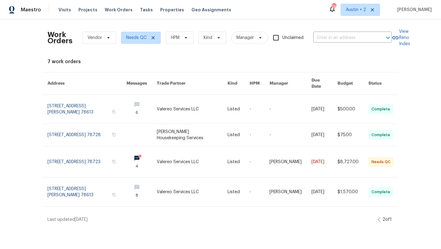
scroll to position [0, 0]
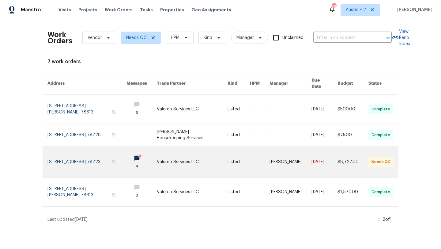
click at [175, 156] on link at bounding box center [192, 161] width 71 height 31
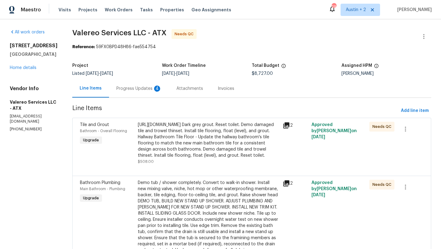
click at [129, 88] on div "Progress Updates 4" at bounding box center [138, 88] width 45 height 6
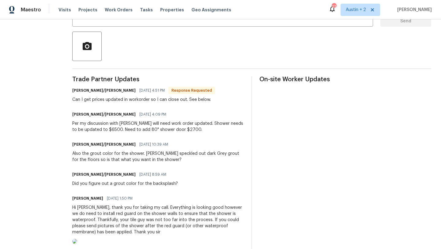
scroll to position [130, 0]
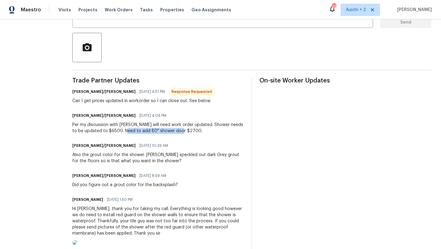
drag, startPoint x: 180, startPoint y: 130, endPoint x: 125, endPoint y: 129, distance: 55.4
click at [125, 129] on div "Per my discussion with [PERSON_NAME] will need work order updated. Shower needs…" at bounding box center [158, 128] width 172 height 12
click at [171, 131] on div "Per my discussion with [PERSON_NAME] will need work order updated. Shower needs…" at bounding box center [158, 128] width 172 height 12
drag, startPoint x: 181, startPoint y: 130, endPoint x: 134, endPoint y: 130, distance: 46.8
click at [134, 130] on div "Per my discussion with [PERSON_NAME] will need work order updated. Shower needs…" at bounding box center [158, 128] width 172 height 12
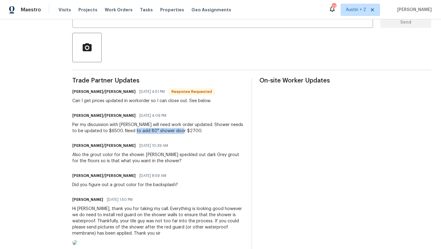
copy div "80" shower door $2700"
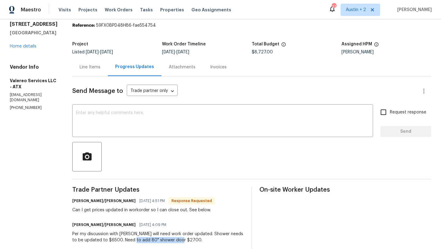
scroll to position [0, 0]
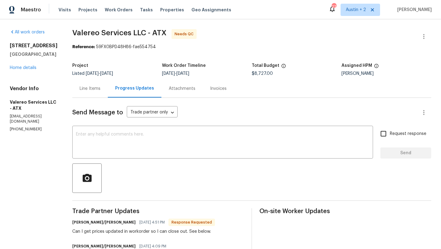
click at [85, 87] on div "Line Items" at bounding box center [90, 88] width 21 height 6
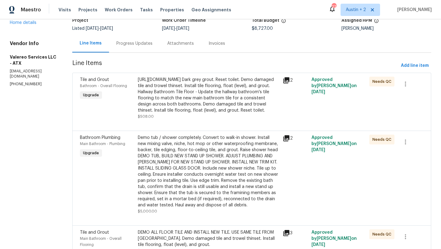
scroll to position [43, 0]
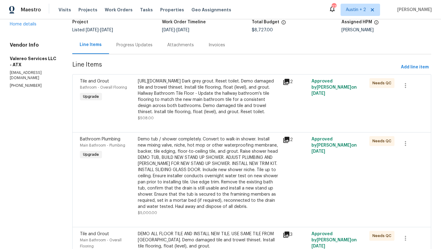
click at [133, 46] on div "Progress Updates" at bounding box center [134, 45] width 36 height 6
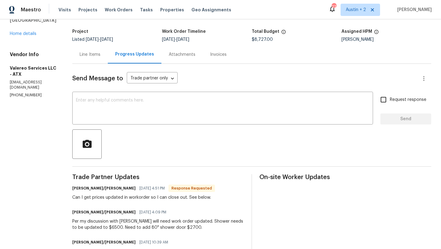
scroll to position [33, 0]
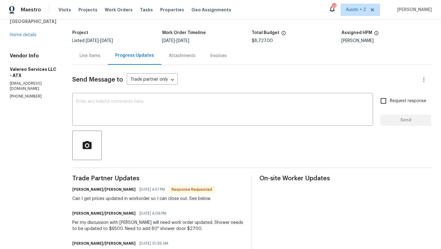
click at [89, 54] on div "Line Items" at bounding box center [90, 56] width 21 height 6
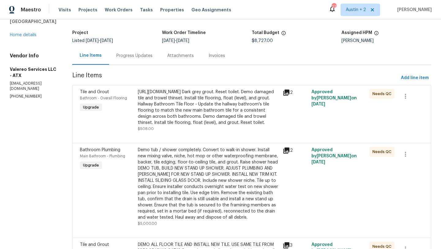
click at [189, 179] on div "Demo tub / shower completely. Convert to walk-in shower. Install new mixing val…" at bounding box center [208, 183] width 141 height 73
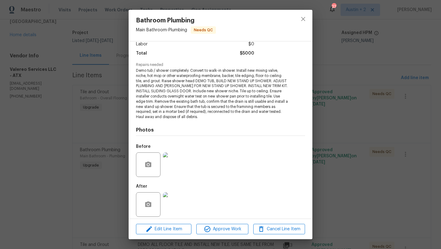
scroll to position [49, 0]
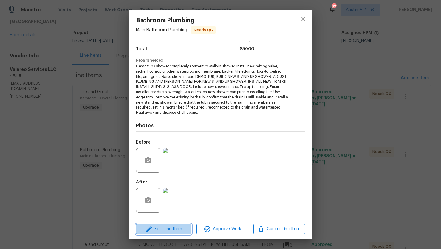
click at [176, 228] on span "Edit Line Item" at bounding box center [164, 229] width 52 height 8
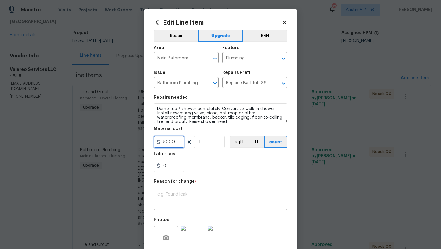
drag, startPoint x: 175, startPoint y: 143, endPoint x: 145, endPoint y: 142, distance: 30.9
click at [145, 142] on div "Edit Line Item Repair Upgrade BRN Area Main Bathroom ​ Feature Plumbing ​ Issue…" at bounding box center [220, 150] width 153 height 283
type input "6500"
click at [177, 202] on textarea at bounding box center [220, 198] width 126 height 13
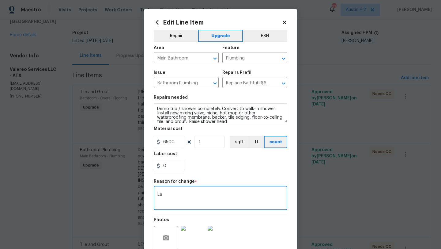
type textarea "L"
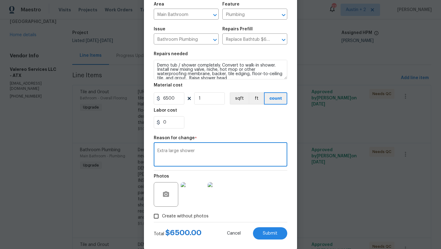
scroll to position [53, 0]
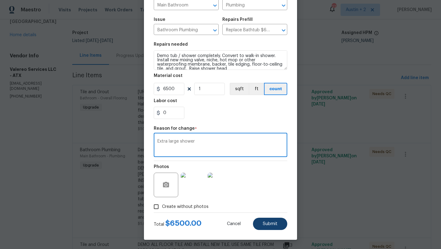
type textarea "Extra large shower"
click at [268, 225] on span "Submit" at bounding box center [270, 223] width 15 height 5
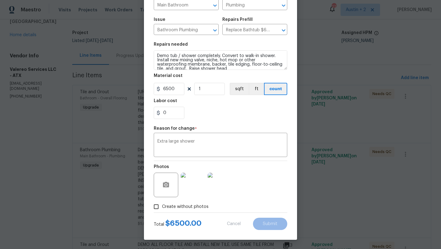
type input "5000"
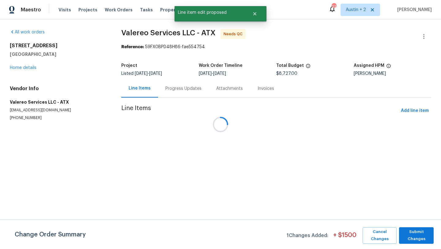
scroll to position [0, 0]
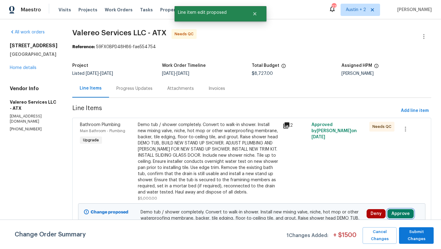
click at [404, 215] on button "Approve" at bounding box center [400, 213] width 26 height 9
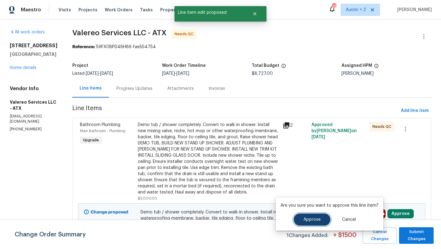
click at [310, 218] on span "Approve" at bounding box center [311, 219] width 17 height 5
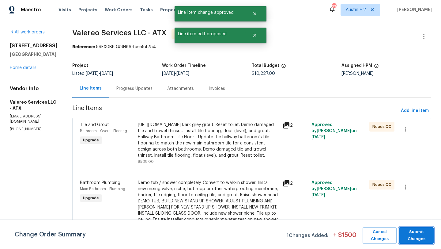
click at [419, 236] on span "Submit Changes" at bounding box center [416, 235] width 28 height 14
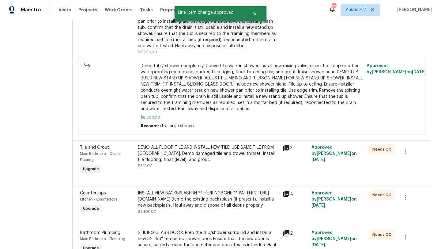
scroll to position [263, 0]
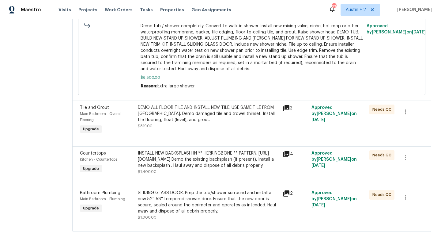
click at [186, 207] on div "SLIDING GLASS DOOR. Prep the tub/shower surround and install a new 52''-58'' te…" at bounding box center [208, 202] width 141 height 24
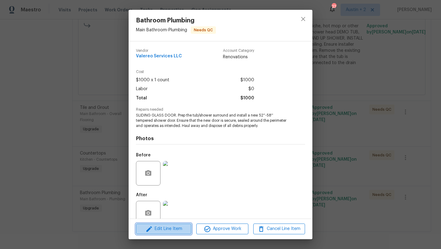
click at [175, 230] on span "Edit Line Item" at bounding box center [164, 229] width 52 height 8
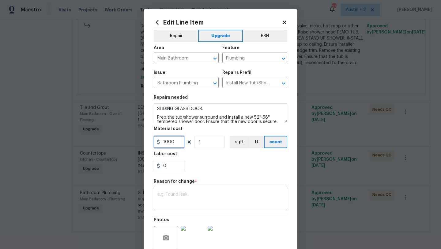
drag, startPoint x: 174, startPoint y: 141, endPoint x: 120, endPoint y: 141, distance: 54.5
click at [120, 141] on div "Edit Line Item Repair Upgrade BRN Area Main Bathroom ​ Feature Plumbing ​ Issue…" at bounding box center [220, 124] width 441 height 249
type input "2700"
click at [180, 190] on div "x ​" at bounding box center [221, 198] width 134 height 23
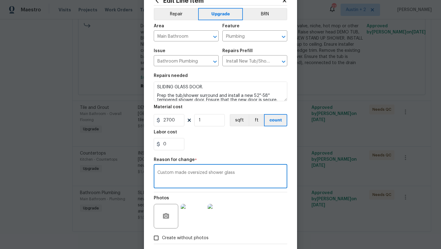
scroll to position [53, 0]
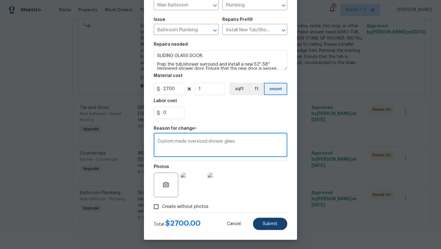
type textarea "Custom made oversized shower glass"
click at [269, 222] on span "Submit" at bounding box center [270, 223] width 15 height 5
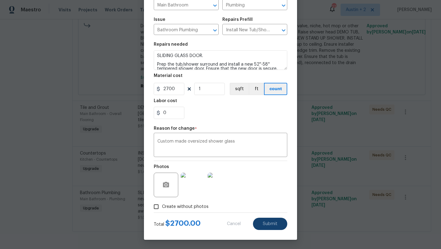
type input "1000"
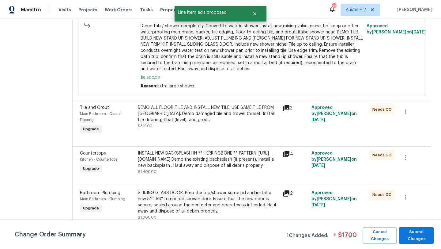
scroll to position [0, 0]
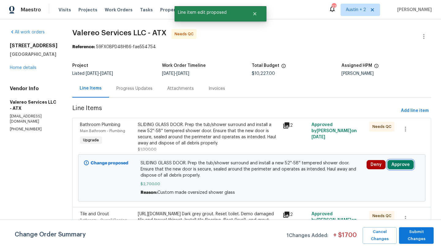
click at [396, 163] on button "Approve" at bounding box center [400, 164] width 26 height 9
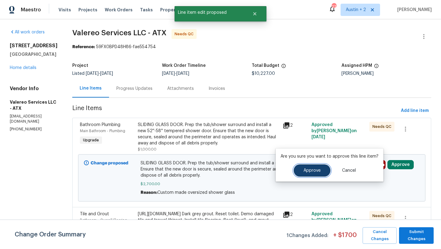
click at [312, 166] on button "Approve" at bounding box center [312, 170] width 37 height 12
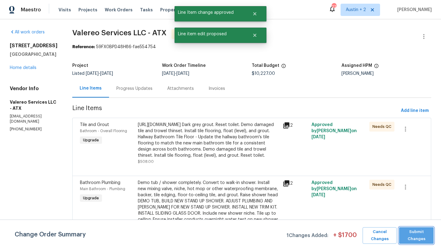
click at [406, 232] on span "Submit Changes" at bounding box center [416, 235] width 28 height 14
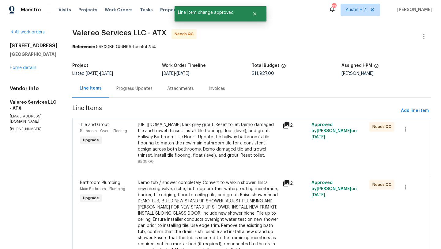
click at [129, 88] on div "Progress Updates" at bounding box center [134, 88] width 36 height 6
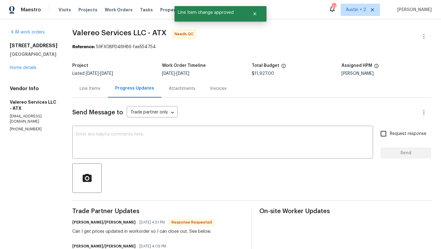
click at [80, 87] on div "Line Items" at bounding box center [90, 88] width 21 height 6
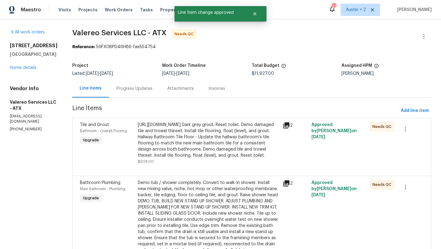
click at [168, 132] on div "[URL][DOMAIN_NAME] Dark grey grout. Reset toilet. Demo damaged tile and trowel …" at bounding box center [208, 140] width 141 height 37
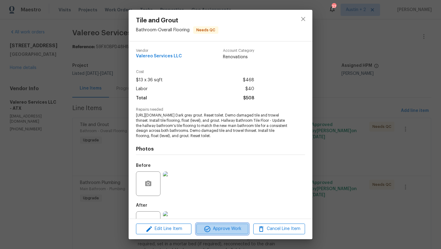
click at [234, 231] on span "Approve Work" at bounding box center [222, 229] width 48 height 8
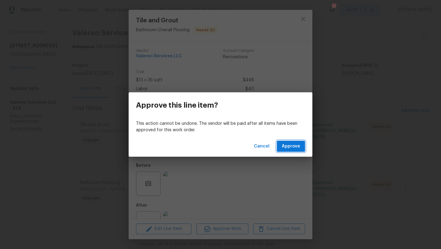
click at [288, 147] on span "Approve" at bounding box center [291, 146] width 18 height 8
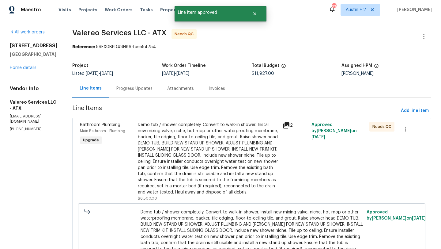
click at [215, 141] on div "Demo tub / shower completely. Convert to walk-in shower. Install new mixing val…" at bounding box center [208, 158] width 141 height 73
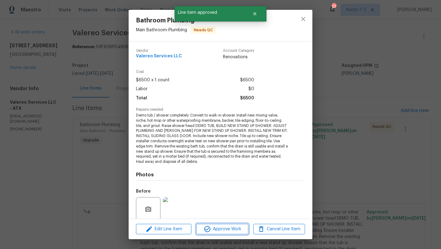
click at [220, 231] on span "Approve Work" at bounding box center [222, 229] width 48 height 8
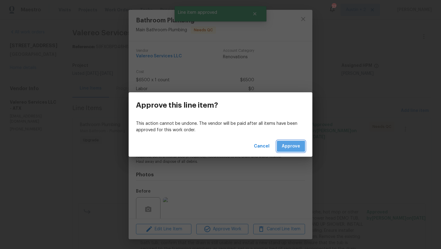
click at [290, 149] on span "Approve" at bounding box center [291, 146] width 18 height 8
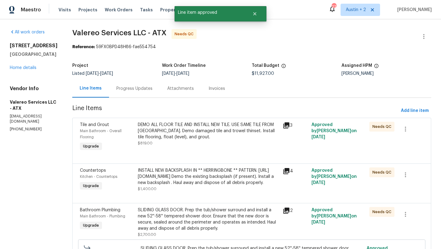
click at [209, 136] on div "DEMO ALL FLOOR TILE AND INSTALL NEW TILE. USE SAME TILE FROM [GEOGRAPHIC_DATA].…" at bounding box center [208, 131] width 141 height 18
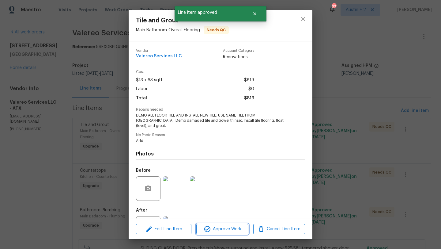
click at [224, 227] on span "Approve Work" at bounding box center [222, 229] width 48 height 8
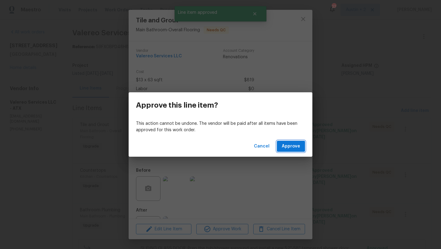
click at [292, 143] on span "Approve" at bounding box center [291, 146] width 18 height 8
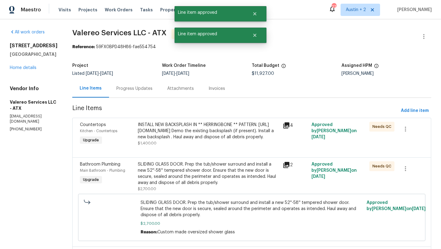
click at [198, 130] on div "INSTALL NEW BACKSPLASH IN ** HERRINGBONE ** PATTERN. [URL][DOMAIN_NAME] Demo th…" at bounding box center [208, 131] width 141 height 18
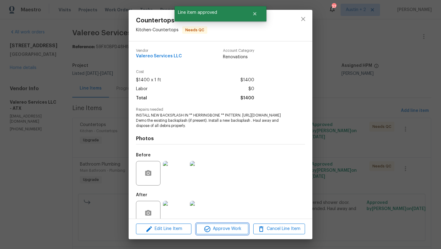
click at [223, 231] on span "Approve Work" at bounding box center [222, 229] width 48 height 8
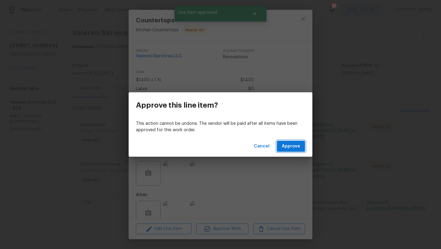
click at [291, 146] on span "Approve" at bounding box center [291, 146] width 18 height 8
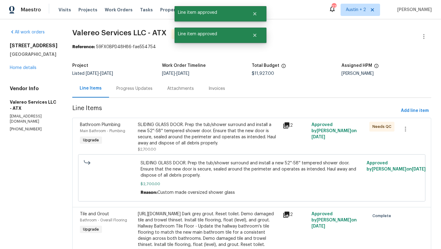
click at [206, 130] on div "SLIDING GLASS DOOR. Prep the tub/shower surround and install a new 52''-58'' te…" at bounding box center [208, 134] width 141 height 24
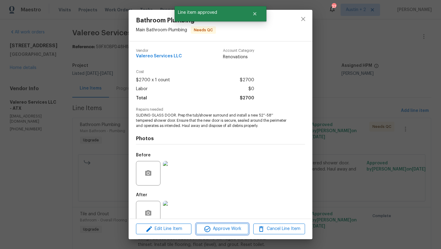
click at [225, 229] on span "Approve Work" at bounding box center [222, 229] width 48 height 8
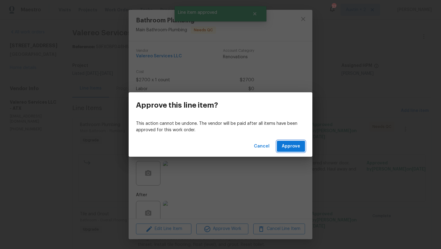
click at [290, 141] on button "Approve" at bounding box center [291, 146] width 28 height 11
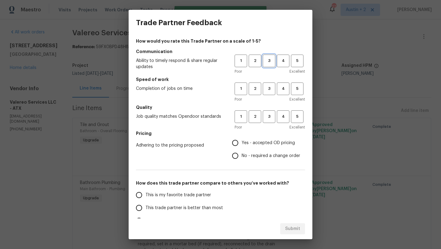
click at [271, 59] on span "3" at bounding box center [268, 60] width 11 height 7
click at [271, 86] on span "3" at bounding box center [268, 88] width 11 height 7
click at [270, 112] on button "3" at bounding box center [269, 116] width 13 height 13
click at [266, 145] on span "Yes - accepted OD pricing" at bounding box center [268, 143] width 53 height 6
click at [242, 145] on input "Yes - accepted OD pricing" at bounding box center [235, 142] width 13 height 13
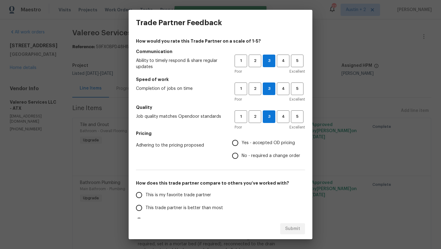
radio input "true"
click at [263, 155] on span "No - required a change order" at bounding box center [271, 155] width 58 height 6
click at [242, 155] on input "No - required a change order" at bounding box center [235, 155] width 13 height 13
radio input "true"
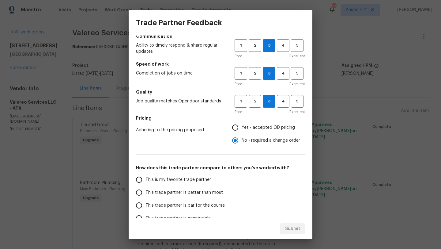
scroll to position [16, 0]
click at [178, 204] on span "This trade partner is par for the course" at bounding box center [184, 205] width 79 height 6
click at [145, 204] on input "This trade partner is par for the course" at bounding box center [139, 204] width 13 height 13
click at [285, 223] on button "Submit" at bounding box center [292, 228] width 25 height 11
radio input "true"
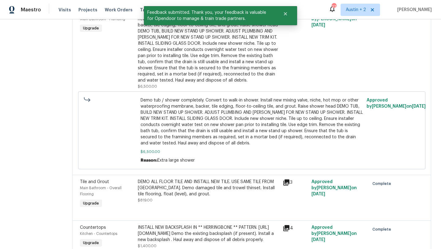
scroll to position [0, 0]
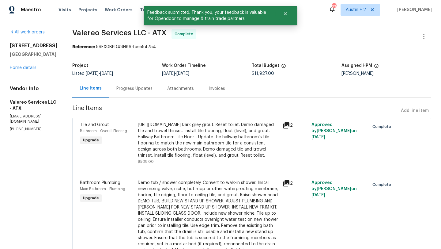
click at [131, 89] on div "Progress Updates" at bounding box center [134, 88] width 36 height 6
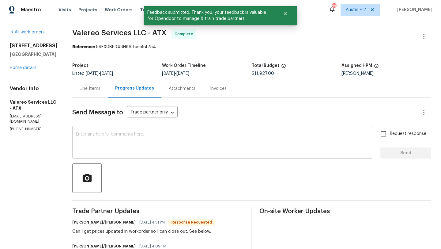
click at [150, 139] on textarea at bounding box center [222, 142] width 293 height 21
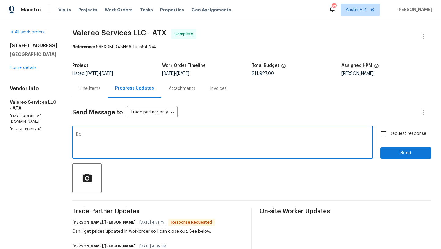
type textarea "D"
type textarea "Ready to invoice, thank you!"
click at [415, 152] on span "Send" at bounding box center [405, 153] width 41 height 8
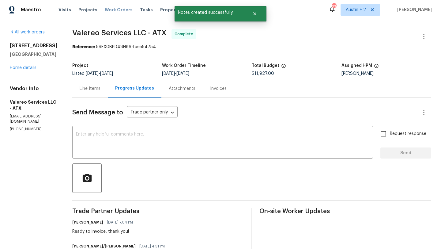
click at [111, 10] on span "Work Orders" at bounding box center [119, 10] width 28 height 6
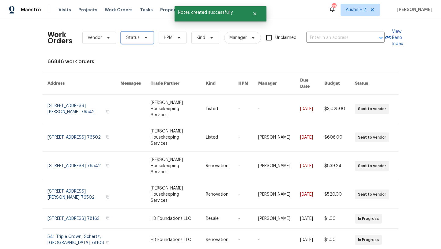
click at [141, 42] on span "Status" at bounding box center [137, 38] width 33 height 12
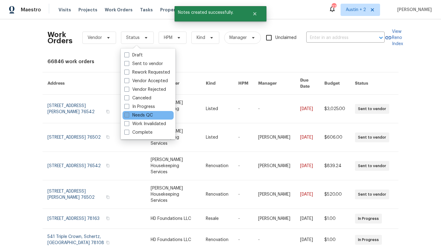
click at [142, 114] on label "Needs QC" at bounding box center [138, 115] width 28 height 6
click at [128, 114] on input "Needs QC" at bounding box center [126, 114] width 4 height 4
checkbox input "true"
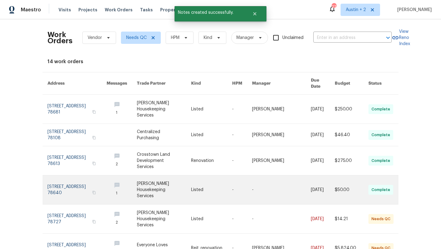
scroll to position [137, 0]
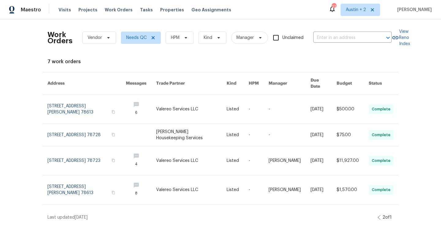
click at [378, 215] on icon at bounding box center [379, 217] width 3 height 5
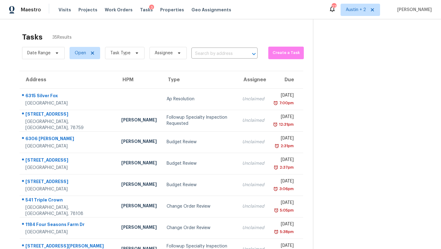
scroll to position [70, 0]
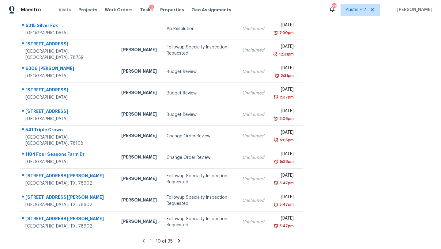
click at [65, 12] on span "Visits" at bounding box center [64, 10] width 13 height 6
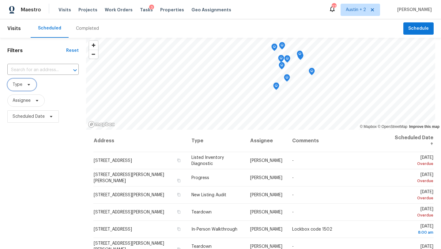
click at [32, 87] on span "Type" at bounding box center [21, 84] width 29 height 12
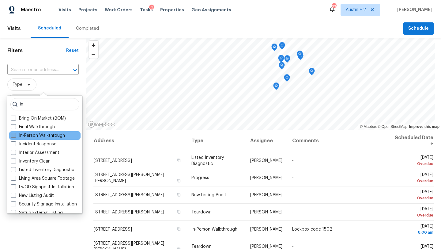
type input "in"
click at [57, 135] on label "In-Person Walkthrough" at bounding box center [38, 135] width 54 height 6
click at [15, 135] on input "In-Person Walkthrough" at bounding box center [13, 134] width 4 height 4
checkbox input "true"
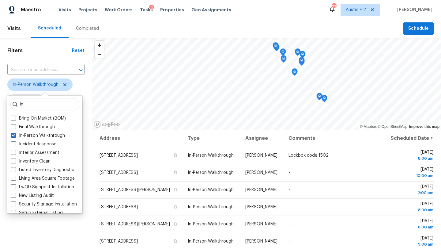
click at [54, 52] on h1 "Filters" at bounding box center [39, 50] width 65 height 6
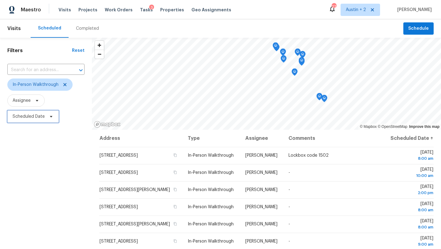
click at [53, 115] on span "Scheduled Date" at bounding box center [32, 116] width 51 height 12
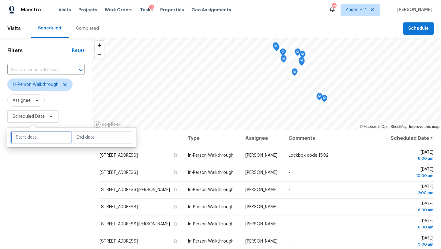
select select "7"
select select "2025"
select select "8"
select select "2025"
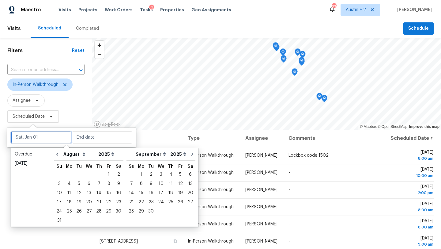
click at [46, 138] on input "text" at bounding box center [41, 137] width 60 height 12
type input "Sun, Sep 28"
click at [106, 211] on div "29" at bounding box center [109, 211] width 10 height 9
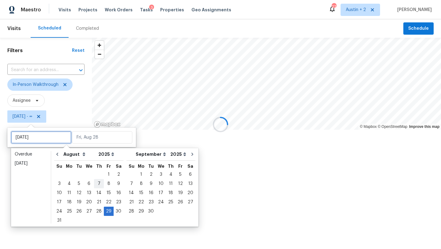
type input "Thu, Aug 21"
type input "[DATE]"
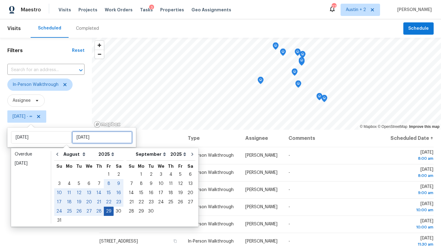
type input "[DATE]"
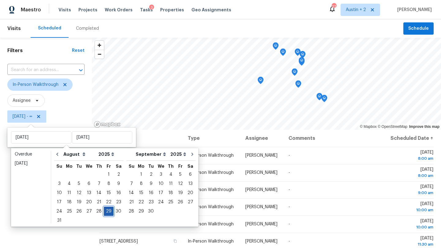
click at [104, 212] on div "29" at bounding box center [109, 211] width 10 height 9
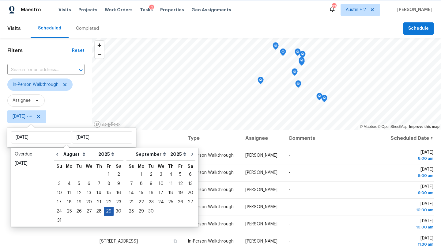
type input "[DATE]"
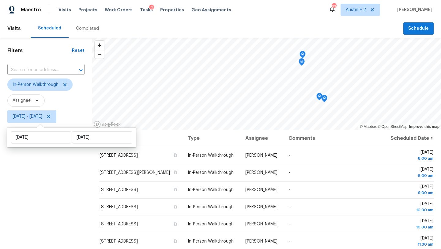
click at [49, 203] on div "Filters Reset ​ In-Person Walkthrough Assignee Fri, Aug 29 - Fri, Aug 29" at bounding box center [46, 183] width 92 height 291
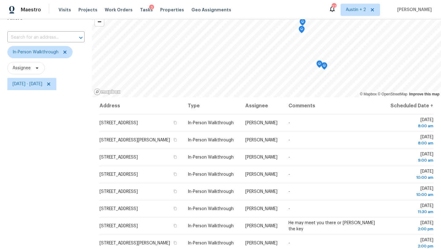
scroll to position [80, 0]
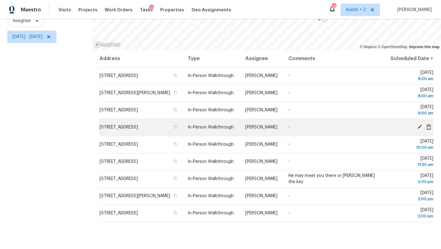
click at [419, 129] on icon at bounding box center [419, 126] width 5 height 5
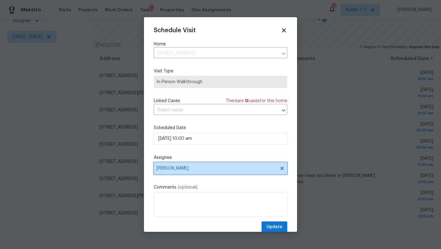
click at [202, 169] on span "[PERSON_NAME]" at bounding box center [216, 168] width 120 height 5
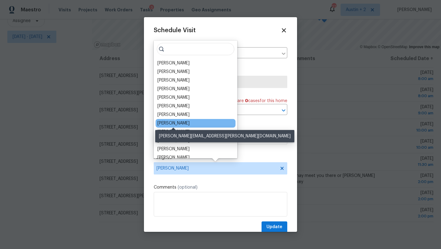
click at [185, 125] on div "[PERSON_NAME]" at bounding box center [173, 123] width 32 height 6
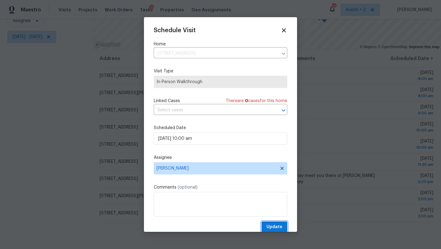
click at [276, 227] on span "Update" at bounding box center [274, 227] width 16 height 8
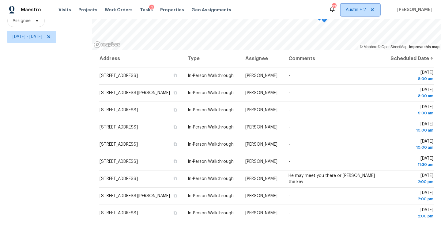
click at [363, 9] on span "Austin + 2" at bounding box center [356, 10] width 20 height 6
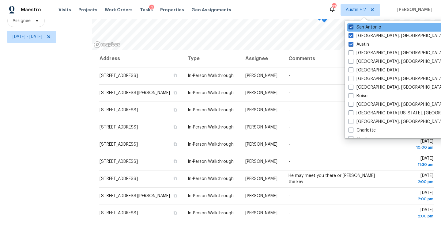
click at [365, 27] on label "San Antonio" at bounding box center [364, 27] width 33 height 6
click at [352, 27] on input "San Antonio" at bounding box center [350, 26] width 4 height 4
checkbox input "false"
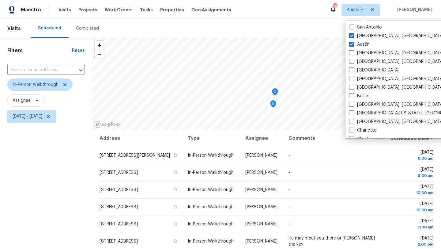
click at [56, 154] on div "Filters Reset ​ In-Person Walkthrough Assignee Fri, Aug 29 - Fri, Aug 29" at bounding box center [46, 183] width 92 height 291
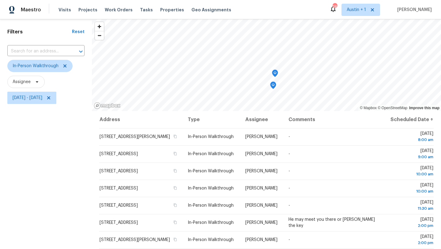
scroll to position [17, 0]
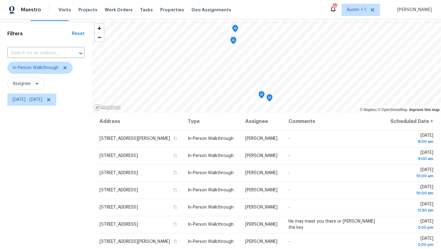
drag, startPoint x: 55, startPoint y: 162, endPoint x: 58, endPoint y: 87, distance: 75.4
click at [58, 87] on div "Filters Reset ​ In-Person Walkthrough Assignee Fri, Aug 29 - Fri, Aug 29" at bounding box center [46, 166] width 92 height 291
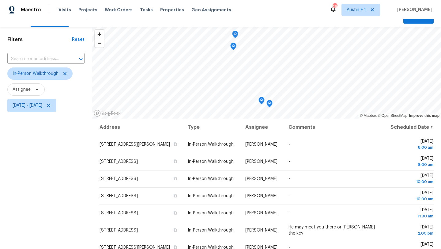
scroll to position [0, 0]
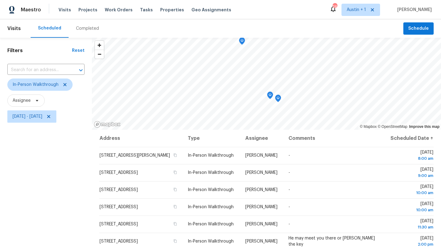
click at [272, 31] on div "Visits Scheduled Completed Schedule Filters Reset ​ In-Person Walkthrough Assig…" at bounding box center [220, 133] width 441 height 229
click at [106, 10] on span "Work Orders" at bounding box center [119, 10] width 28 height 6
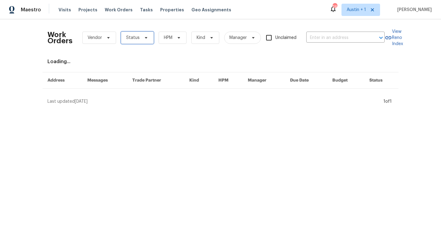
click at [135, 38] on span "Status" at bounding box center [132, 38] width 13 height 6
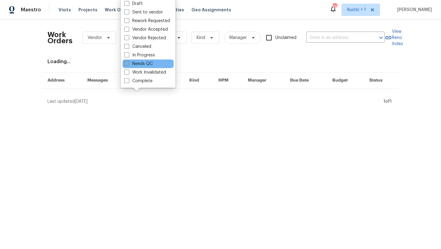
click at [140, 62] on label "Needs QC" at bounding box center [138, 64] width 28 height 6
click at [128, 62] on input "Needs QC" at bounding box center [126, 63] width 4 height 4
checkbox input "true"
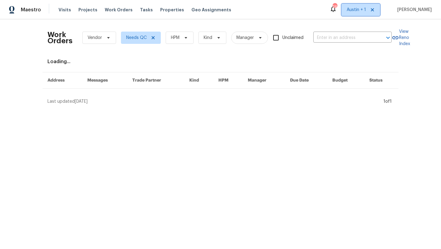
click at [363, 12] on span "Austin + 1" at bounding box center [356, 10] width 19 height 6
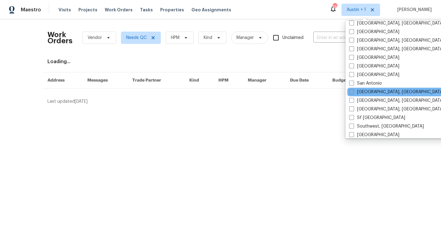
scroll to position [382, 0]
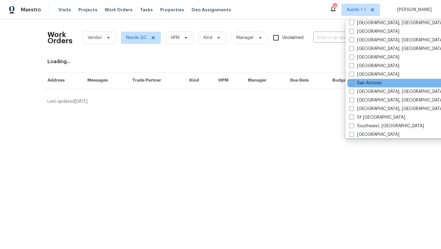
click at [363, 84] on label "San Antonio" at bounding box center [365, 83] width 33 height 6
click at [353, 84] on input "San Antonio" at bounding box center [351, 82] width 4 height 4
checkbox input "true"
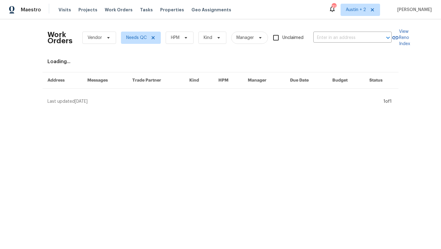
click at [46, 109] on html "Maestro Visits Projects Work Orders Tasks Properties Geo Assignments 31 Austin …" at bounding box center [220, 54] width 441 height 109
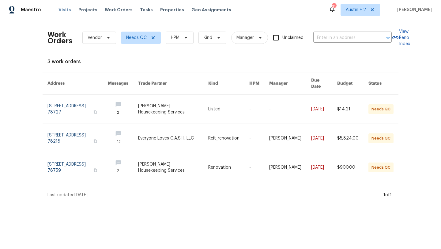
click at [65, 9] on span "Visits" at bounding box center [64, 10] width 13 height 6
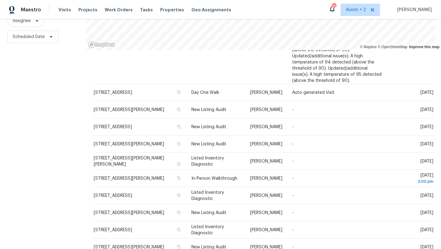
scroll to position [19, 0]
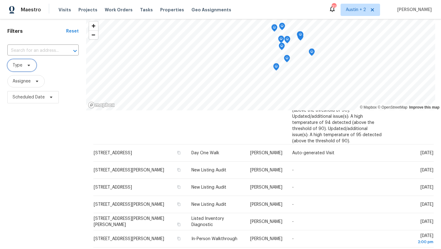
click at [28, 66] on icon at bounding box center [28, 65] width 5 height 5
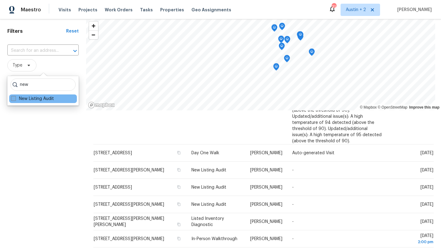
type input "new"
click at [35, 98] on label "New Listing Audit" at bounding box center [32, 99] width 43 height 6
click at [15, 98] on input "New Listing Audit" at bounding box center [13, 98] width 4 height 4
checkbox input "true"
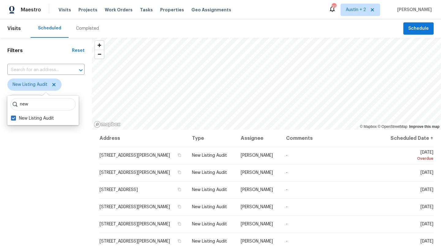
click at [70, 175] on div "Filters Reset ​ New Listing Audit Assignee Scheduled Date" at bounding box center [46, 183] width 92 height 291
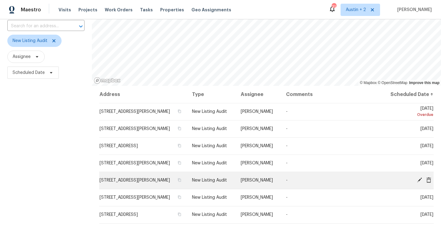
scroll to position [46, 0]
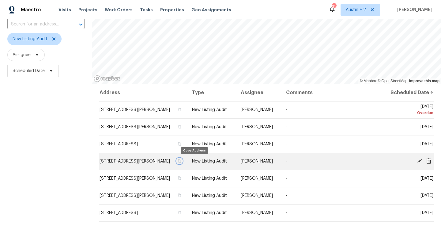
click at [181, 162] on icon "button" at bounding box center [180, 161] width 4 height 4
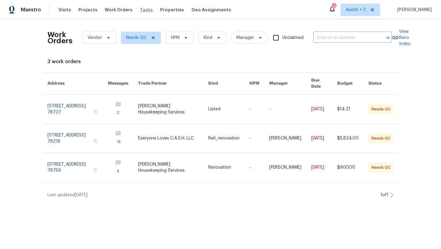
click at [140, 10] on span "Tasks" at bounding box center [146, 10] width 13 height 4
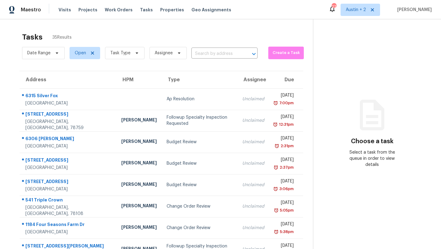
scroll to position [70, 0]
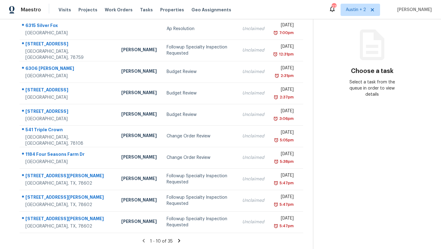
click at [178, 240] on icon at bounding box center [179, 240] width 2 height 3
